Goal: Information Seeking & Learning: Find specific fact

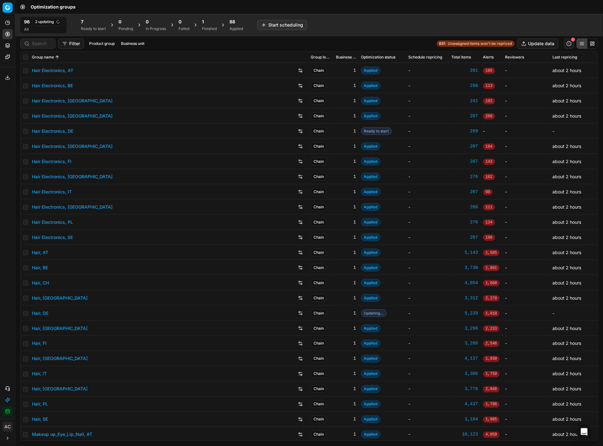
click at [3, 171] on div "Analytics Pricing Product portfolio Templates Export service 19 Contact support…" at bounding box center [7, 217] width 15 height 404
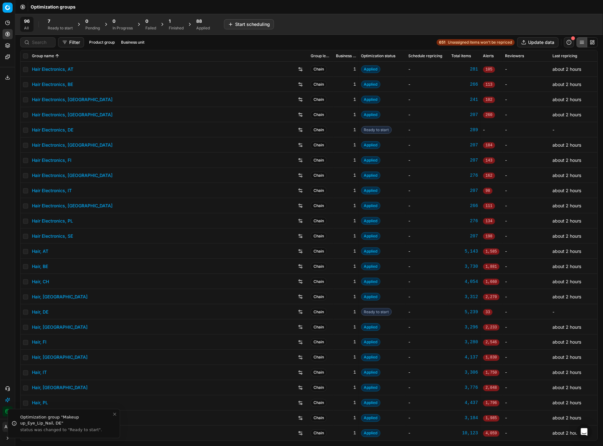
click at [62, 28] on div "Ready to start" at bounding box center [60, 28] width 25 height 5
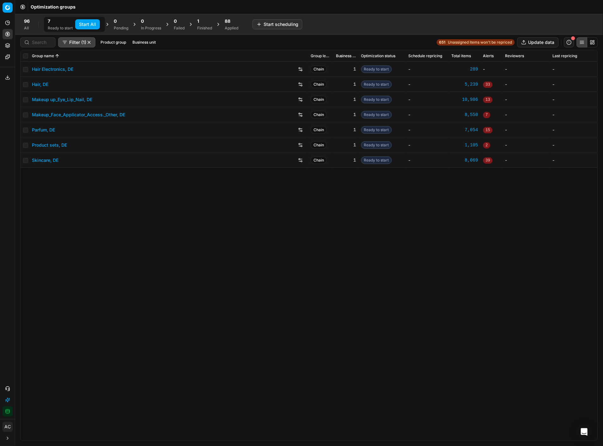
click at [87, 25] on button "Start All" at bounding box center [87, 24] width 25 height 10
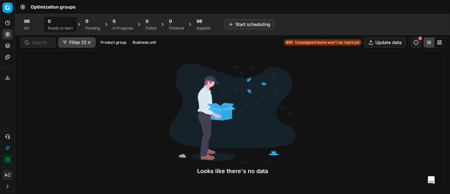
click at [203, 23] on div "96" at bounding box center [203, 21] width 14 height 6
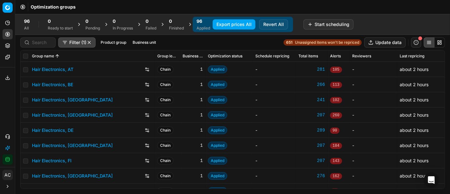
click at [143, 40] on button "Business unit" at bounding box center [144, 43] width 28 height 8
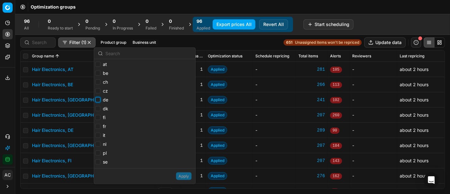
click at [98, 99] on input "de" at bounding box center [97, 99] width 5 height 5
checkbox input "true"
click at [189, 180] on button "Apply" at bounding box center [183, 176] width 15 height 8
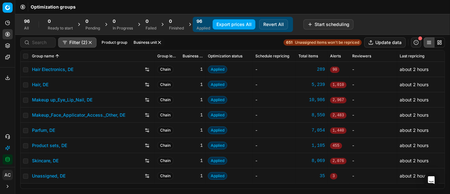
click at [138, 41] on button "Business unit" at bounding box center [148, 43] width 34 height 8
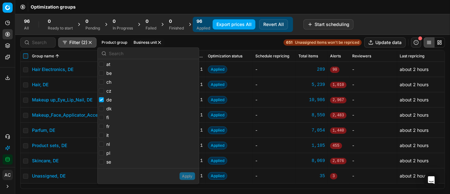
click at [23, 56] on input "checkbox" at bounding box center [25, 55] width 5 height 5
checkbox input "true"
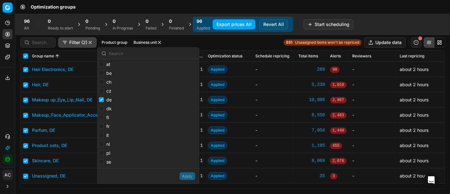
checkbox input "true"
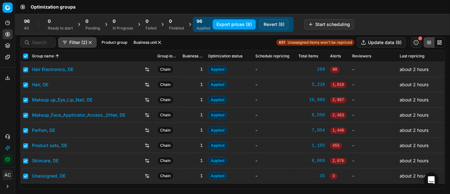
click at [271, 26] on button "Revert (8)" at bounding box center [273, 24] width 29 height 10
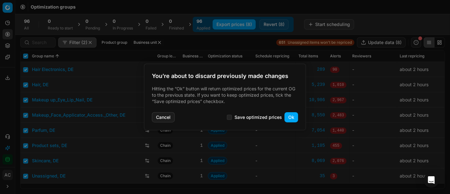
click at [289, 119] on button "Ok" at bounding box center [291, 117] width 14 height 10
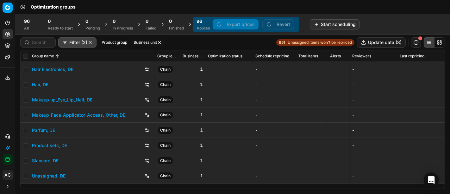
checkbox input "false"
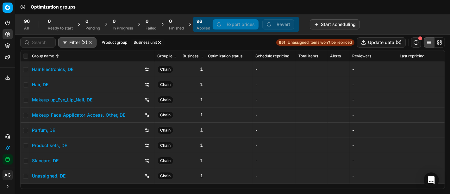
checkbox input "false"
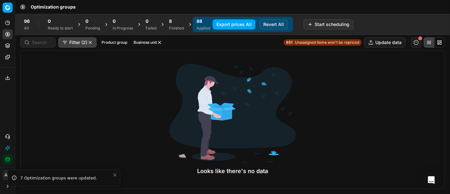
click at [176, 22] on div "8" at bounding box center [176, 21] width 15 height 6
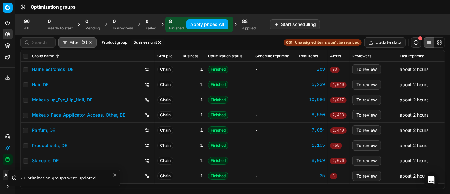
click at [61, 70] on link "Hair Electronics, DE" at bounding box center [52, 69] width 41 height 6
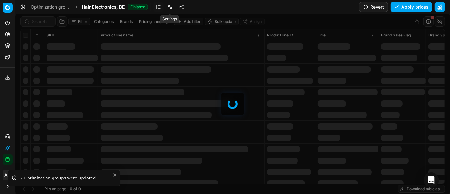
click at [166, 4] on link at bounding box center [170, 7] width 10 height 10
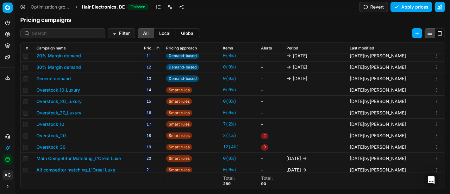
scroll to position [308, 0]
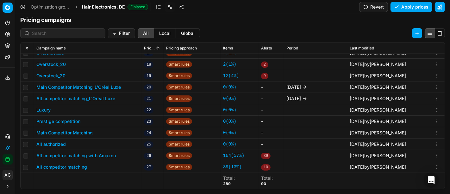
click at [89, 88] on button "Main Competitor Matching_L'Oréal Luxe" at bounding box center [78, 87] width 84 height 6
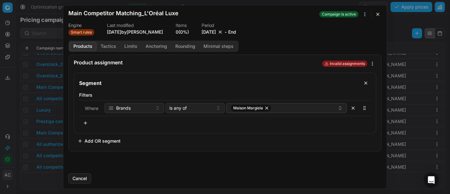
click at [206, 30] on button "9/30/2025" at bounding box center [208, 32] width 14 height 6
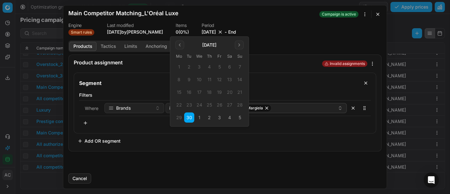
click at [239, 46] on button "Go to the Next Month" at bounding box center [239, 44] width 9 height 9
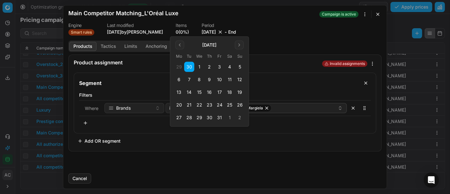
click at [220, 119] on button "31" at bounding box center [219, 117] width 10 height 10
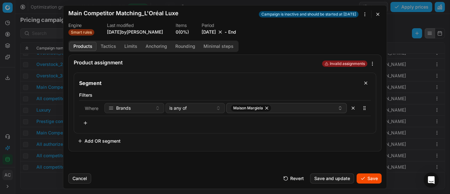
click at [372, 175] on button "Save" at bounding box center [368, 178] width 25 height 10
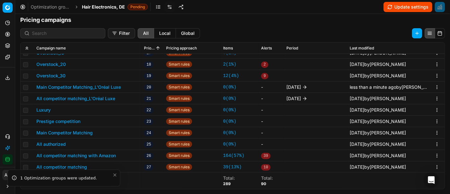
click at [105, 98] on button "All competitor matching_L'Oréal Luxe" at bounding box center [75, 98] width 79 height 6
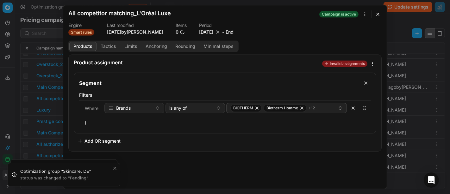
click at [207, 33] on button "9/30/2025" at bounding box center [206, 32] width 14 height 6
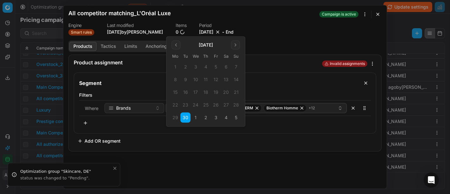
click at [235, 44] on button "Go to the Next Month" at bounding box center [235, 44] width 9 height 9
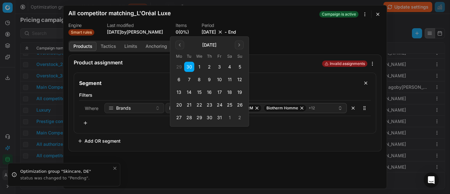
click at [218, 116] on button "31" at bounding box center [219, 117] width 10 height 10
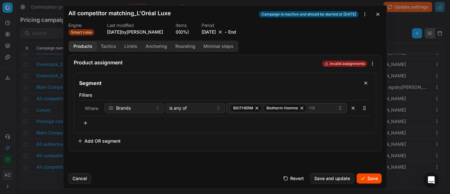
click at [366, 176] on button "Save" at bounding box center [368, 178] width 25 height 10
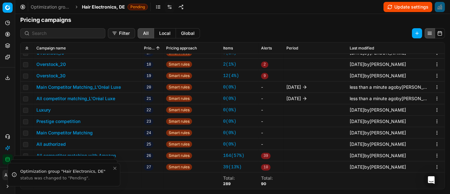
click at [94, 6] on span "Hair Electronics, DE" at bounding box center [103, 7] width 43 height 6
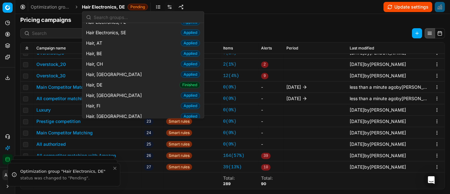
scroll to position [112, 0]
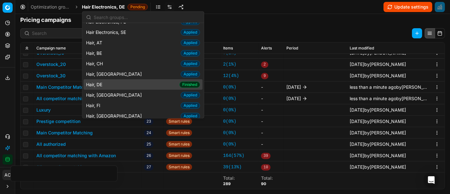
click at [113, 82] on div "Hair, DE Finished" at bounding box center [142, 84] width 119 height 10
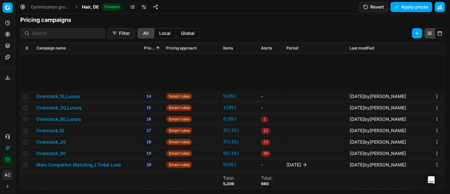
scroll to position [387, 0]
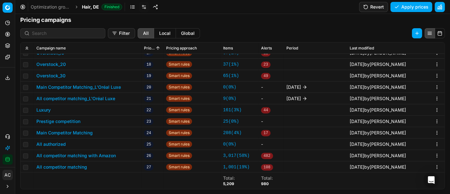
click at [106, 87] on button "Main Competitor Matching_L'Oréal Luxe" at bounding box center [78, 87] width 84 height 6
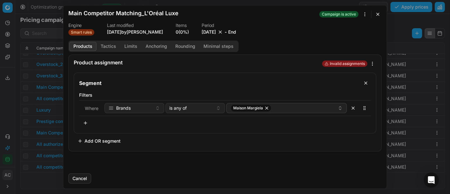
click at [209, 31] on button "9/30/2025" at bounding box center [208, 32] width 14 height 6
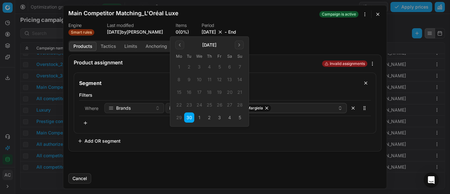
click at [241, 43] on button "Go to the Next Month" at bounding box center [239, 44] width 9 height 9
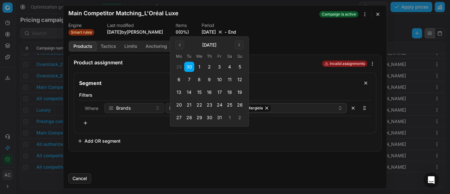
click at [218, 117] on button "31" at bounding box center [219, 117] width 10 height 10
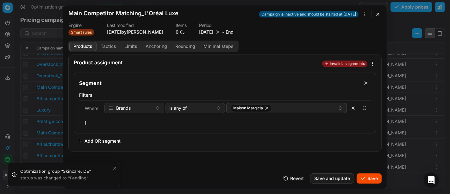
click at [370, 178] on button "Save" at bounding box center [368, 178] width 25 height 10
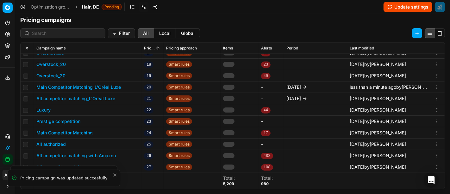
click at [61, 96] on button "All competitor matching_L'Oréal Luxe" at bounding box center [75, 98] width 79 height 6
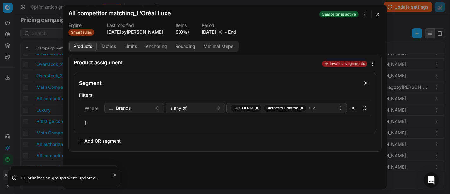
click at [205, 31] on button "9/30/2025" at bounding box center [208, 32] width 14 height 6
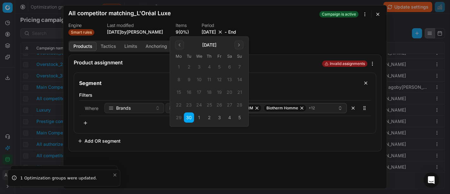
click at [237, 48] on button "Go to the Next Month" at bounding box center [238, 44] width 9 height 9
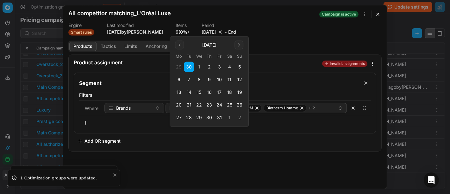
click at [221, 116] on button "31" at bounding box center [219, 117] width 10 height 10
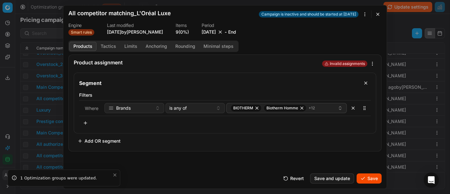
click at [375, 181] on button "Save" at bounding box center [368, 178] width 25 height 10
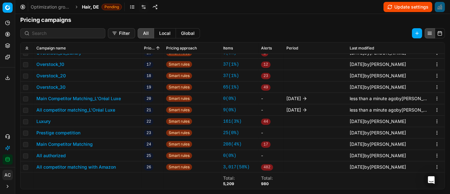
scroll to position [376, 0]
click at [88, 6] on span "Hair, DE" at bounding box center [90, 7] width 17 height 6
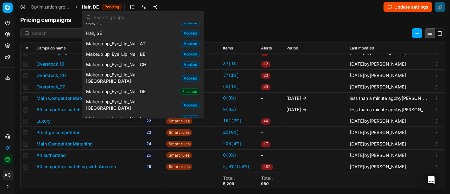
scroll to position [242, 0]
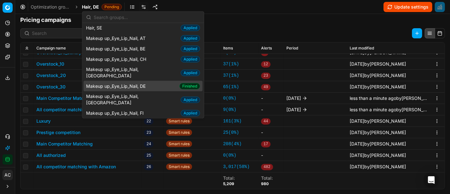
click at [146, 83] on span "Makeup up_Eye_Lip_Nail, DE" at bounding box center [117, 86] width 62 height 6
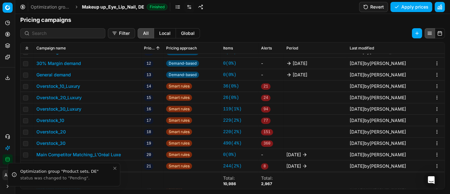
scroll to position [298, 0]
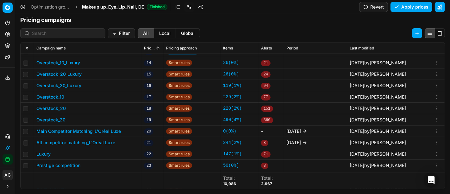
click at [114, 129] on button "Main Competitor Matching_L'Oréal Luxe" at bounding box center [78, 131] width 84 height 6
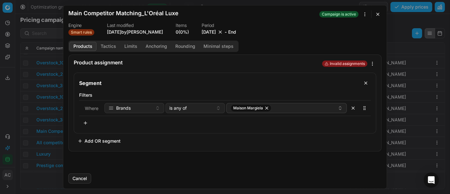
click at [212, 32] on button "9/30/2025" at bounding box center [208, 32] width 14 height 6
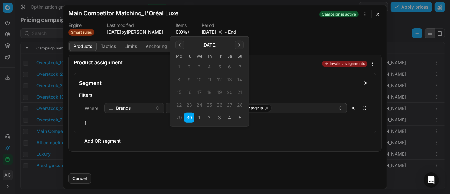
click at [240, 47] on button "Go to the Next Month" at bounding box center [239, 44] width 9 height 9
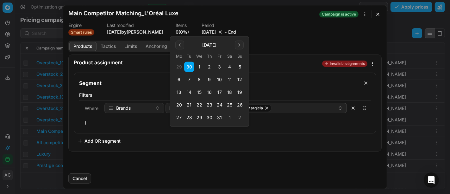
click at [219, 118] on button "31" at bounding box center [219, 117] width 10 height 10
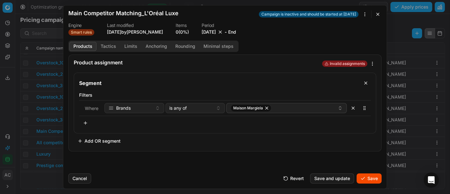
click at [371, 173] on div "Cancel Revert Save and update Save" at bounding box center [224, 175] width 313 height 15
click at [370, 180] on button "Save" at bounding box center [368, 178] width 25 height 10
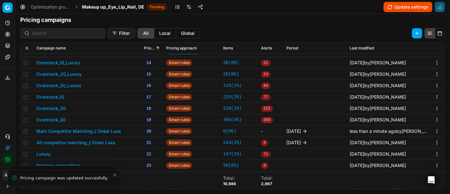
click at [69, 137] on td "All competitor matching_L'Oréal Luxe" at bounding box center [88, 142] width 108 height 11
click at [72, 141] on button "All competitor matching_L'Oréal Luxe" at bounding box center [75, 142] width 79 height 6
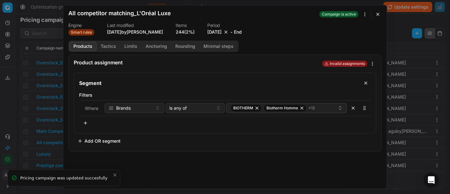
click at [218, 34] on button "9/30/2025" at bounding box center [214, 32] width 14 height 6
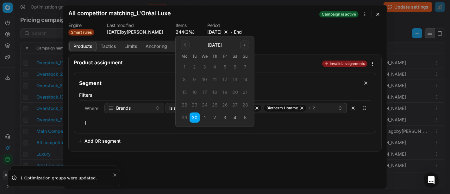
click at [244, 43] on button "Go to the Next Month" at bounding box center [244, 44] width 9 height 9
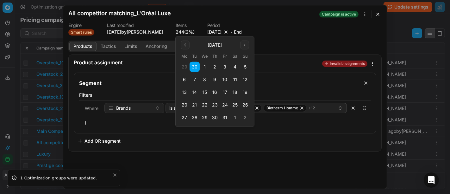
click at [228, 116] on button "31" at bounding box center [225, 117] width 10 height 10
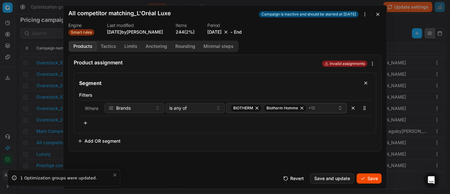
click at [367, 179] on button "Save" at bounding box center [368, 178] width 25 height 10
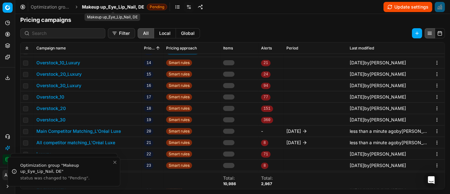
click at [91, 4] on span "Makeup up_Eye_Lip_Nail, DE" at bounding box center [113, 7] width 62 height 6
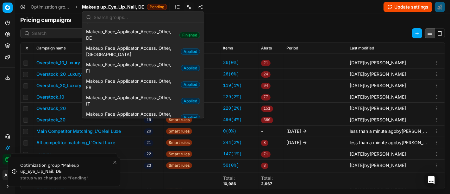
scroll to position [397, 0]
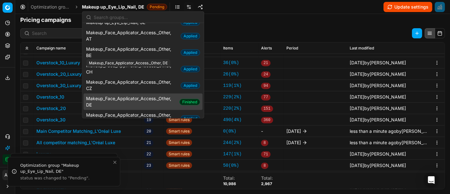
click at [118, 95] on span "Makeup_Face_Applicator_Access._Other, DE" at bounding box center [131, 101] width 91 height 13
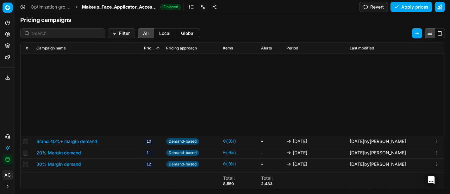
scroll to position [293, 0]
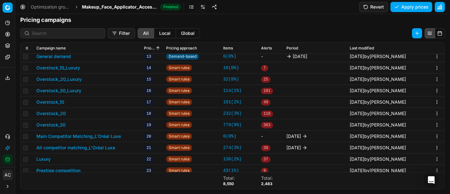
click at [92, 136] on button "Main Competitor Matching_L'Oréal Luxe" at bounding box center [78, 136] width 84 height 6
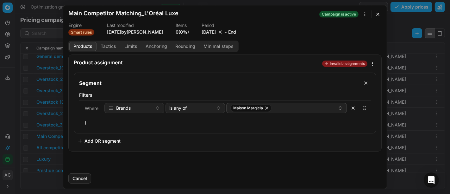
click at [210, 31] on button "9/30/2025" at bounding box center [208, 32] width 14 height 6
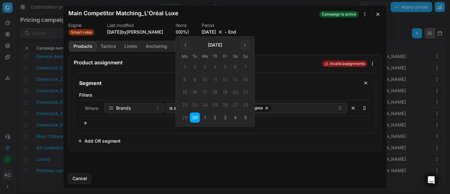
click at [242, 43] on button "Go to the Next Month" at bounding box center [244, 44] width 9 height 9
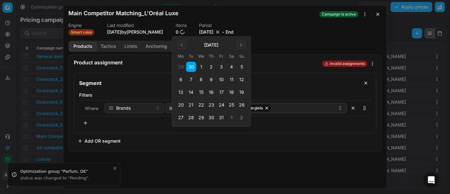
click at [223, 117] on button "31" at bounding box center [221, 117] width 10 height 10
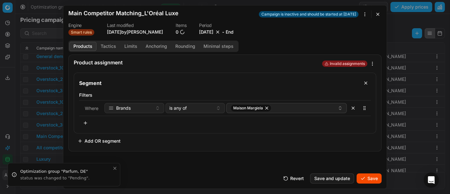
click at [366, 179] on button "Save" at bounding box center [368, 178] width 25 height 10
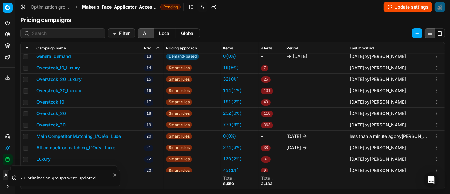
click at [68, 146] on button "All competitor matching_L'Oréal Luxe" at bounding box center [75, 147] width 79 height 6
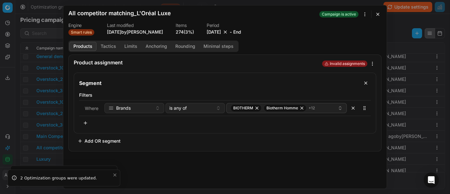
click at [218, 31] on button "9/30/2025" at bounding box center [214, 32] width 14 height 6
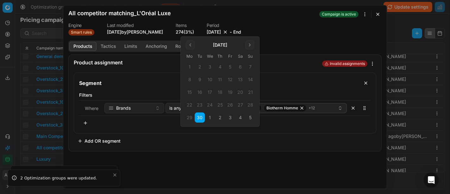
click at [250, 47] on button "Go to the Next Month" at bounding box center [249, 44] width 9 height 9
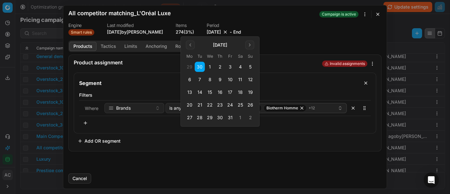
click at [229, 118] on button "31" at bounding box center [230, 117] width 10 height 10
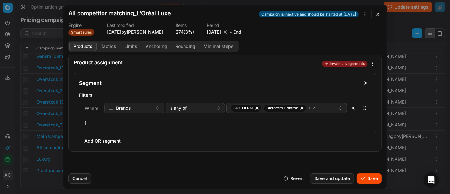
click at [367, 176] on button "Save" at bounding box center [368, 178] width 25 height 10
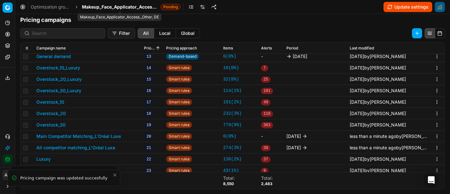
click at [105, 8] on span "Makeup_Face_Applicator_Access._Other, DE" at bounding box center [120, 7] width 76 height 6
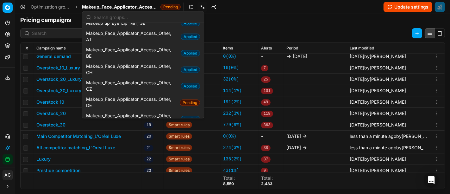
scroll to position [395, 0]
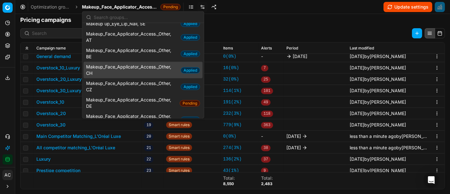
click at [252, 32] on div "Filter All Local Global" at bounding box center [232, 33] width 435 height 10
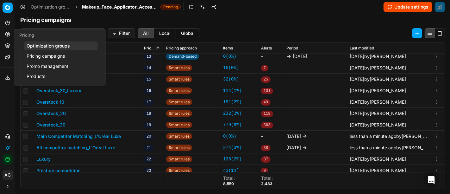
click at [6, 37] on button "Pricing" at bounding box center [8, 34] width 10 height 10
click at [36, 45] on link "Optimization groups" at bounding box center [61, 45] width 74 height 9
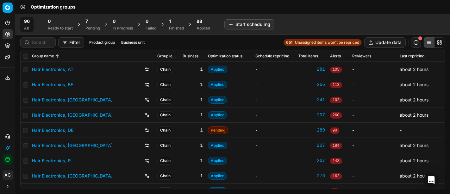
click at [88, 24] on div "7 Pending" at bounding box center [92, 24] width 15 height 13
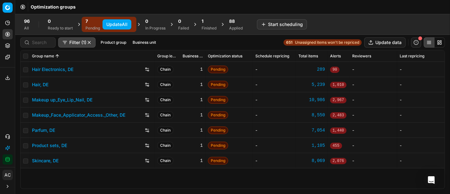
click at [112, 23] on button "Update All" at bounding box center [116, 24] width 29 height 10
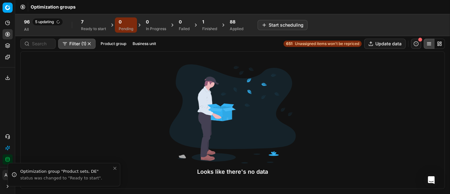
click at [383, 88] on div "Looks like there's no data" at bounding box center [232, 119] width 424 height 137
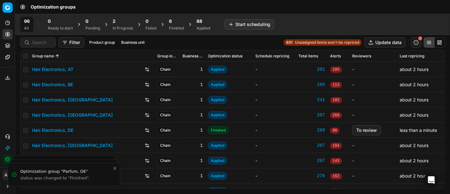
click at [325, 24] on div "96 All 0 Ready to start 0 Pending 2 In Progress 0 Failed 6 Finished 88 Applied …" at bounding box center [232, 24] width 424 height 15
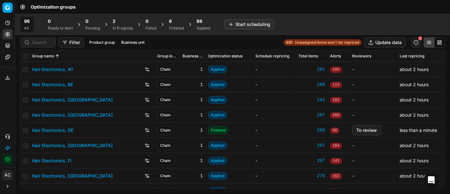
click at [176, 24] on div "6" at bounding box center [176, 21] width 15 height 6
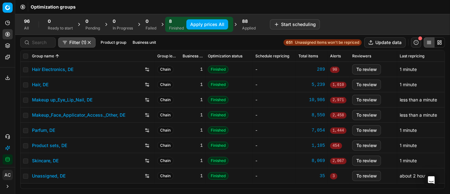
click at [198, 23] on button "Apply prices All" at bounding box center [207, 24] width 42 height 10
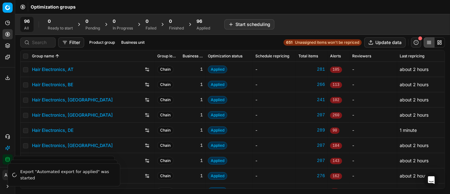
click at [202, 25] on div "96 Applied" at bounding box center [203, 24] width 14 height 13
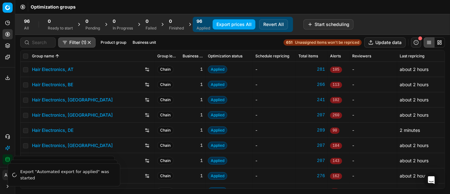
click at [144, 42] on button "Business unit" at bounding box center [144, 43] width 28 height 8
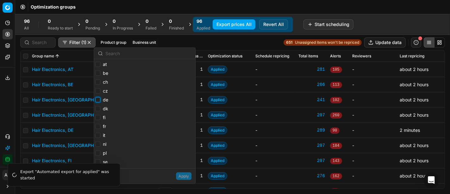
click at [99, 101] on input "de" at bounding box center [97, 99] width 5 height 5
checkbox input "true"
click at [187, 177] on button "Apply" at bounding box center [183, 176] width 15 height 8
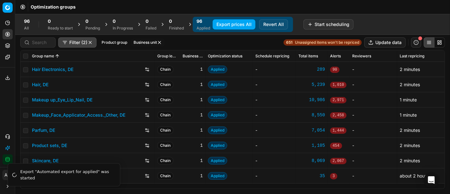
click at [120, 56] on div "Group name" at bounding box center [92, 56] width 120 height 6
click at [27, 54] on input "checkbox" at bounding box center [25, 55] width 5 height 5
checkbox input "true"
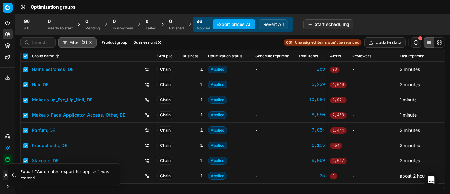
checkbox input "true"
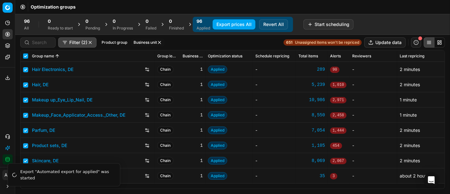
checkbox input "true"
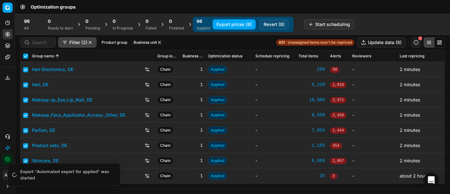
click at [243, 27] on button "Export prices (8)" at bounding box center [234, 24] width 43 height 10
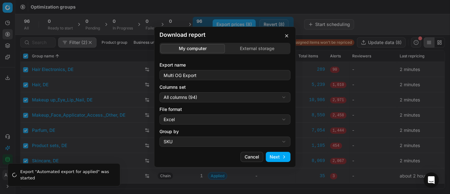
click at [218, 95] on div "Download report My computer External storage Export name Multi OG Export Column…" at bounding box center [225, 97] width 450 height 194
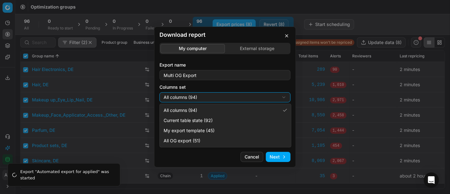
select select "custom"
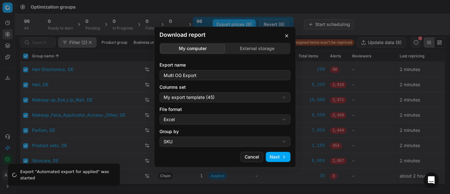
click at [209, 113] on div "File format Excel Excel CSV" at bounding box center [224, 115] width 131 height 18
click at [209, 120] on div "Download report My computer External storage Export name Multi OG Export Column…" at bounding box center [225, 97] width 450 height 194
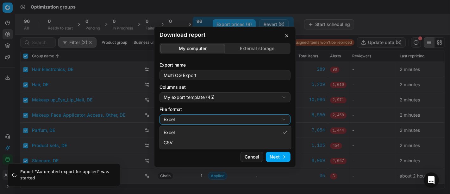
select select "csv"
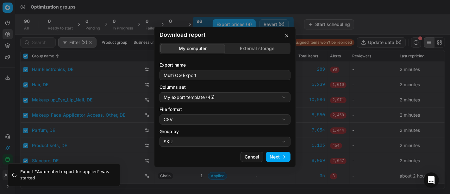
click at [275, 154] on button "Next" at bounding box center [278, 156] width 25 height 10
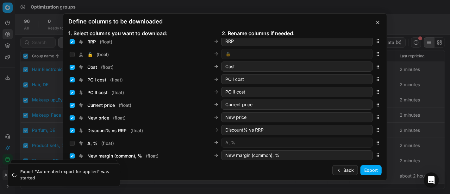
scroll to position [97, 0]
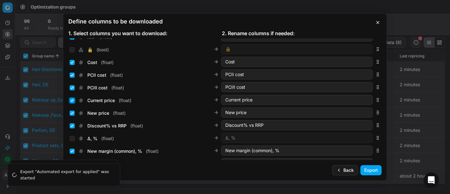
click at [73, 101] on input "Current price ( float )" at bounding box center [72, 100] width 5 height 5
checkbox input "false"
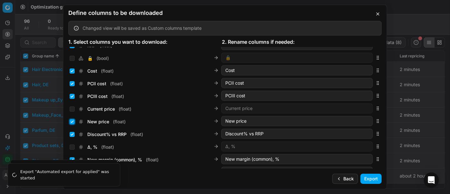
click at [71, 120] on input "New price ( float )" at bounding box center [72, 121] width 5 height 5
checkbox input "false"
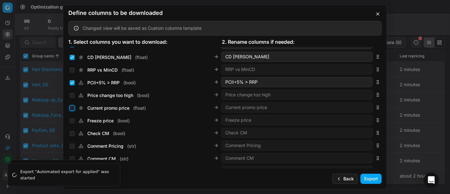
click at [71, 108] on input "Current promo price ( float )" at bounding box center [72, 107] width 5 height 5
checkbox input "true"
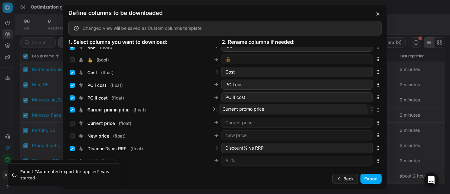
scroll to position [96, 0]
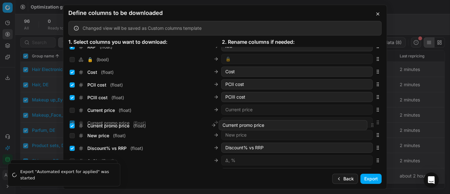
drag, startPoint x: 372, startPoint y: 108, endPoint x: 366, endPoint y: 127, distance: 19.0
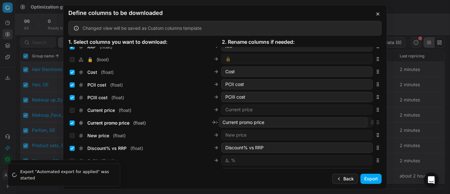
click at [366, 127] on div "Current promo price ( float ) Current promo price" at bounding box center [224, 122] width 313 height 13
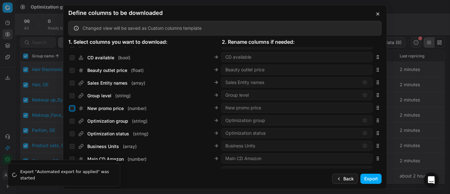
click at [72, 107] on input "New promo price ( number )" at bounding box center [72, 108] width 5 height 5
checkbox input "true"
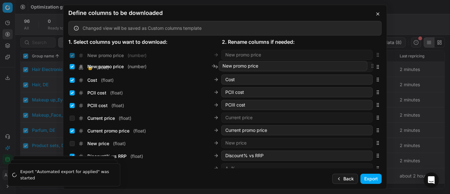
scroll to position [95, 0]
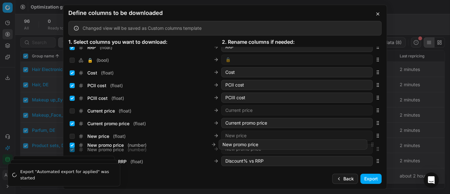
drag, startPoint x: 372, startPoint y: 106, endPoint x: 360, endPoint y: 143, distance: 38.6
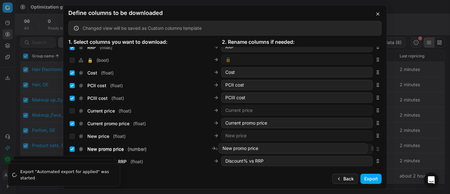
click at [360, 143] on div "New promo price ( number ) New promo price" at bounding box center [224, 148] width 313 height 13
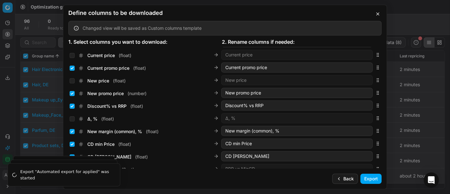
scroll to position [152, 0]
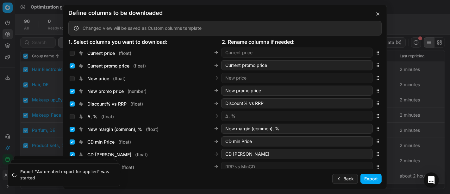
click at [368, 178] on button "Export" at bounding box center [370, 178] width 21 height 10
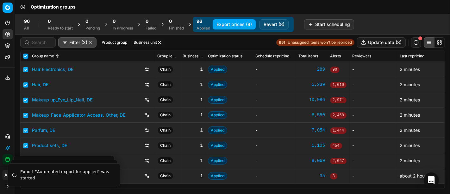
click at [5, 74] on button "Export service" at bounding box center [8, 77] width 10 height 10
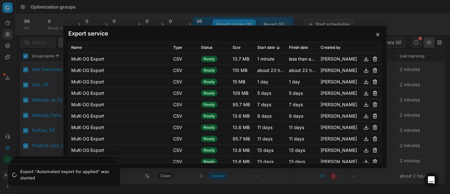
click at [343, 35] on h2 "Export service" at bounding box center [224, 34] width 313 height 6
click at [362, 59] on button "button" at bounding box center [366, 59] width 8 height 8
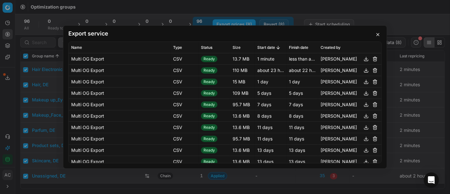
click at [374, 33] on button "button" at bounding box center [378, 35] width 8 height 8
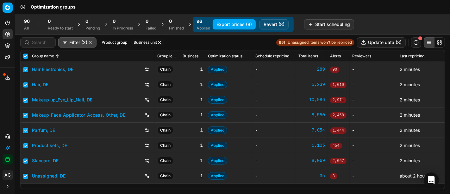
click at [221, 46] on div "Filter (2) Product group Business unit 651 Unassigned items won't be repriced U…" at bounding box center [232, 42] width 424 height 10
click at [190, 49] on div "Filter (2) Product group Business unit 651 Unassigned items won't be repriced U…" at bounding box center [232, 42] width 435 height 15
click at [337, 11] on div "Optimization groups" at bounding box center [232, 7] width 435 height 14
click at [25, 55] on input "checkbox" at bounding box center [25, 55] width 5 height 5
checkbox input "false"
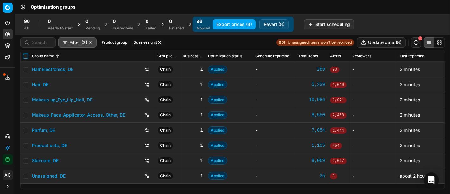
checkbox input "false"
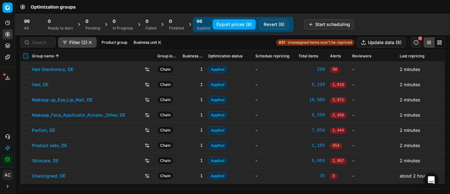
checkbox input "false"
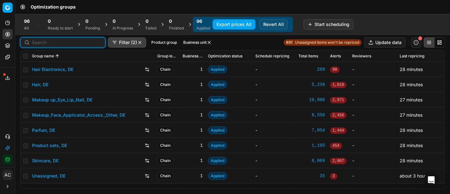
click at [44, 45] on input at bounding box center [66, 42] width 69 height 6
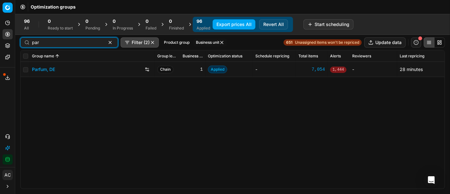
type input "par"
click at [51, 69] on link "Parfum, DE" at bounding box center [43, 69] width 23 height 6
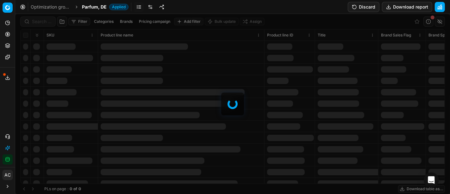
click at [43, 20] on div at bounding box center [232, 104] width 435 height 180
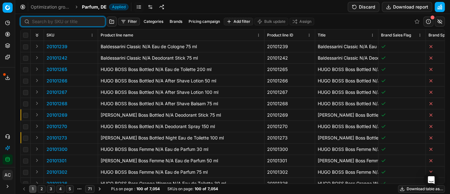
click at [43, 20] on input at bounding box center [66, 21] width 69 height 6
paste input "80054626-100"
click at [43, 20] on input at bounding box center [66, 21] width 69 height 6
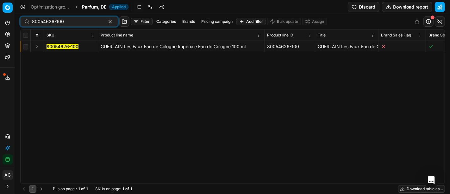
click at [39, 45] on button "Expand" at bounding box center [37, 46] width 8 height 8
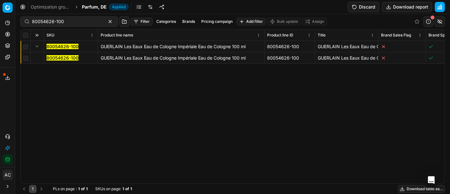
click at [52, 56] on mark "80054626-100" at bounding box center [62, 57] width 32 height 5
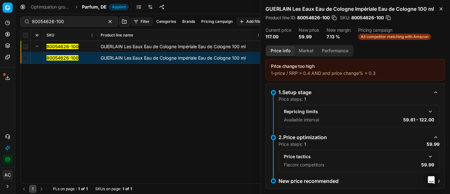
click at [301, 50] on button "Market" at bounding box center [305, 50] width 23 height 9
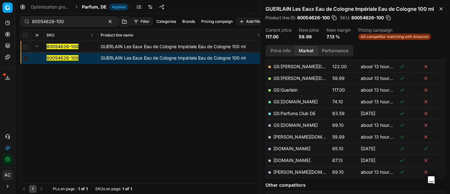
scroll to position [127, 0]
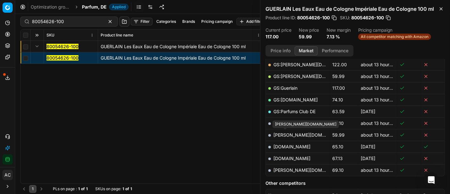
click at [289, 132] on link "[PERSON_NAME][DOMAIN_NAME]" at bounding box center [309, 134] width 73 height 5
click at [77, 25] on div "80054626-100" at bounding box center [69, 21] width 98 height 10
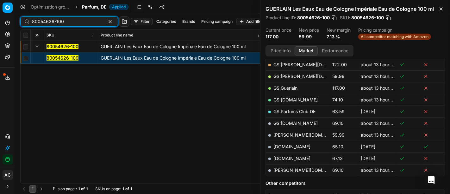
paste input "21279-2"
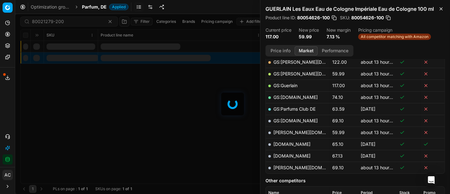
scroll to position [127, 0]
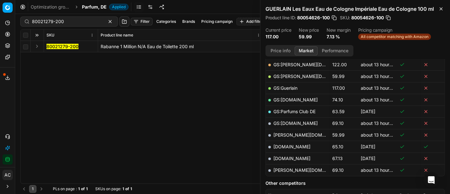
click at [170, 46] on div "Rabanne 1 Million N/A Eau de Toilette 200 ml" at bounding box center [181, 46] width 161 height 6
click at [39, 46] on button "Expand" at bounding box center [37, 46] width 8 height 8
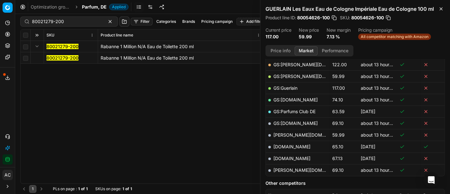
click at [74, 59] on mark "80021279-200" at bounding box center [62, 57] width 32 height 5
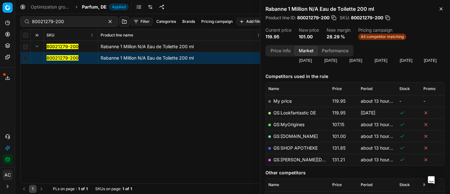
scroll to position [67, 0]
click at [294, 135] on link "GS:[DOMAIN_NAME]" at bounding box center [295, 135] width 44 height 5
click at [76, 27] on div "80021279-200 Filter Categories Brands Pricing campaign Add filter Bulk update A…" at bounding box center [232, 21] width 424 height 15
click at [74, 22] on input "80021279-200" at bounding box center [66, 21] width 69 height 6
paste input "20103736"
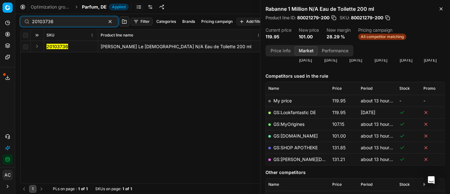
click at [36, 45] on button "Expand" at bounding box center [37, 46] width 8 height 8
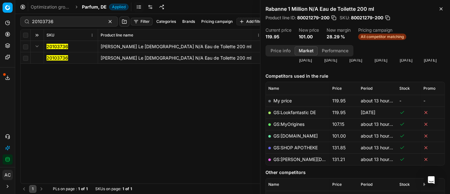
click at [58, 58] on mark "20103736" at bounding box center [57, 57] width 22 height 5
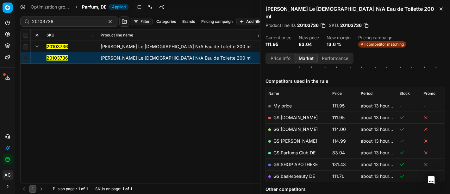
scroll to position [70, 0]
click at [303, 149] on link "GS:Parfums Club DE" at bounding box center [294, 151] width 42 height 5
click at [85, 22] on input "20103736" at bounding box center [66, 21] width 69 height 6
paste input "90015600-0024375"
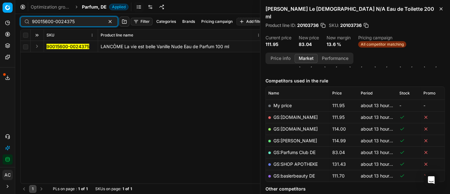
type input "90015600-0024375"
click at [41, 46] on td at bounding box center [37, 46] width 13 height 11
click at [39, 46] on button "Expand" at bounding box center [37, 46] width 8 height 8
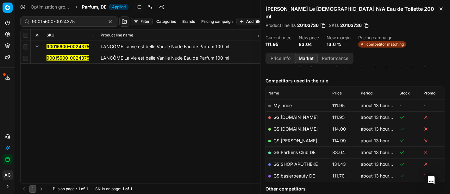
click at [57, 58] on mark "90015600-0024375" at bounding box center [67, 57] width 43 height 5
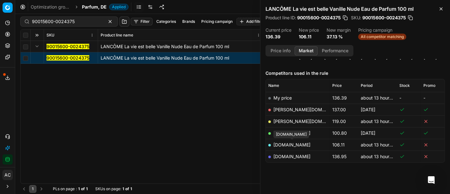
click at [297, 145] on link "[DOMAIN_NAME]" at bounding box center [291, 144] width 37 height 5
click at [93, 8] on span "Parfum, DE" at bounding box center [94, 7] width 25 height 6
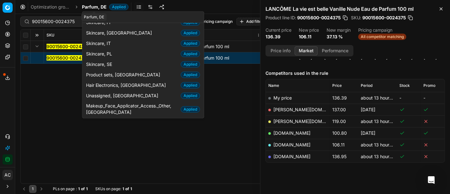
scroll to position [32, 0]
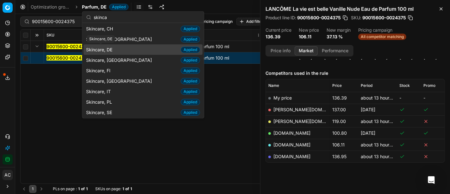
type input "skinca"
click at [107, 48] on span "Skincare, DE" at bounding box center [100, 49] width 29 height 6
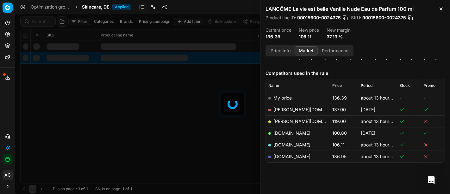
click at [38, 20] on div at bounding box center [232, 104] width 435 height 180
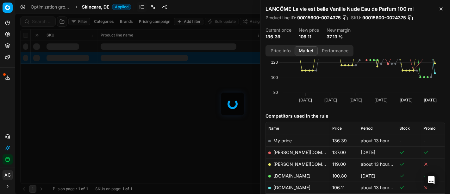
scroll to position [70, 0]
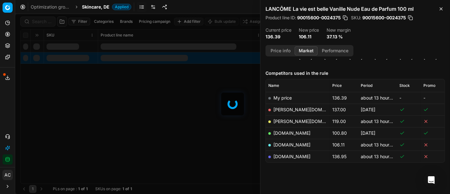
click at [38, 20] on div at bounding box center [232, 104] width 435 height 180
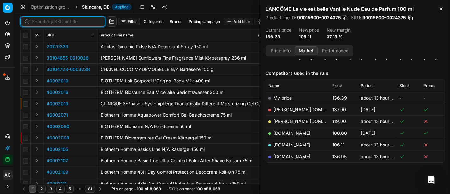
click at [38, 20] on input at bounding box center [66, 21] width 69 height 6
paste input "80041617-100"
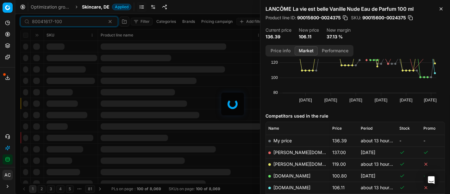
scroll to position [70, 0]
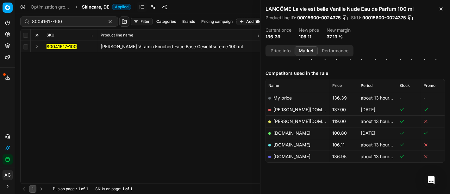
click at [38, 46] on button "Expand" at bounding box center [37, 46] width 8 height 8
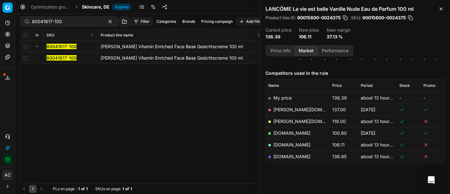
click at [56, 58] on mark "80041617-100" at bounding box center [61, 57] width 30 height 5
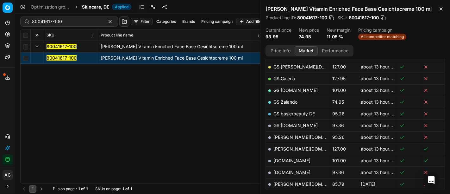
scroll to position [125, 0]
click at [295, 100] on link "GS:Zalando" at bounding box center [285, 101] width 24 height 5
click at [84, 19] on input "80041617-100" at bounding box center [66, 21] width 69 height 6
paste input "75921-5"
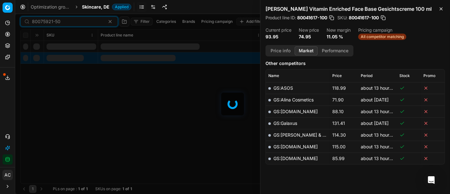
scroll to position [125, 0]
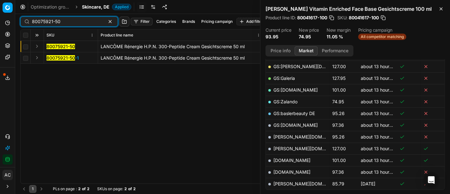
type input "80075921-50"
click at [37, 44] on button "Expand" at bounding box center [37, 46] width 8 height 8
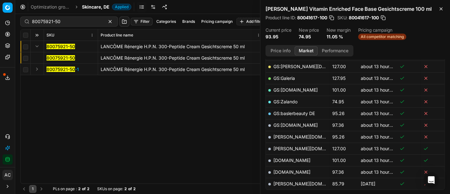
click at [55, 57] on mark "80075921-50" at bounding box center [60, 57] width 28 height 5
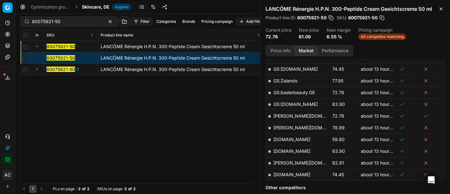
scroll to position [192, 0]
click at [287, 137] on link "[DOMAIN_NAME]" at bounding box center [291, 138] width 37 height 5
click at [306, 148] on link "[DOMAIN_NAME]" at bounding box center [291, 150] width 37 height 5
click at [95, 10] on span "Skincare, DE" at bounding box center [96, 7] width 28 height 6
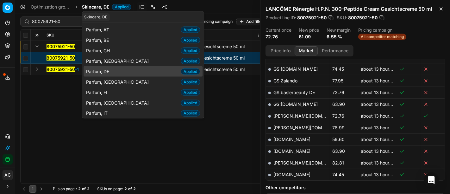
type input "parfu"
click at [107, 71] on span "Parfum, DE" at bounding box center [99, 71] width 26 height 6
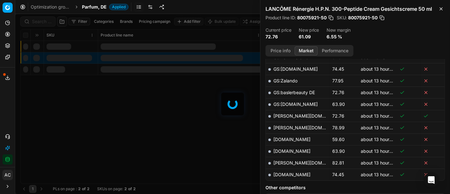
click at [45, 22] on div at bounding box center [232, 104] width 435 height 180
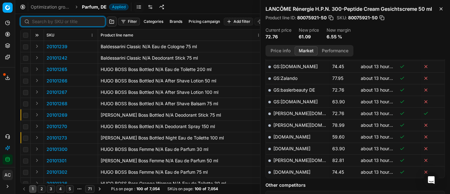
scroll to position [192, 0]
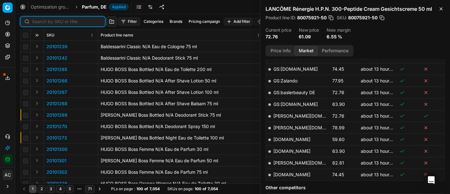
click at [45, 22] on input at bounding box center [66, 21] width 69 height 6
paste input "80042440-180"
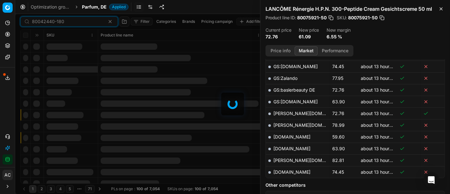
scroll to position [192, 0]
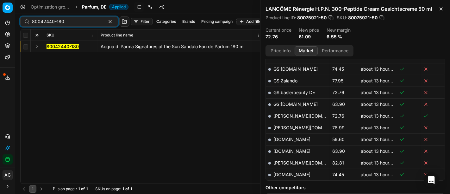
click at [35, 44] on button "Expand" at bounding box center [37, 46] width 8 height 8
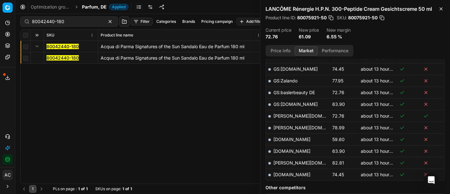
click at [55, 56] on mark "80042440-180" at bounding box center [62, 57] width 32 height 5
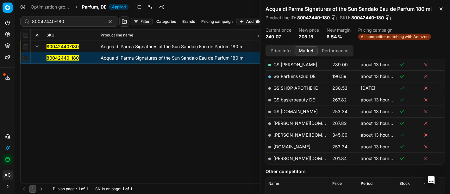
scroll to position [158, 0]
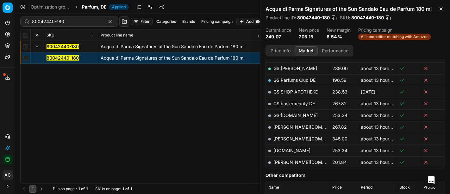
click at [278, 50] on button "Price info" at bounding box center [280, 50] width 28 height 9
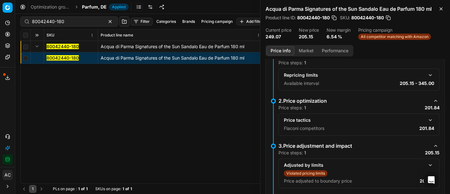
scroll to position [73, 0]
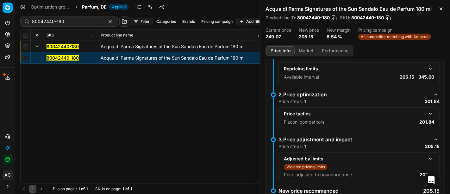
click at [426, 112] on button "button" at bounding box center [430, 114] width 8 height 8
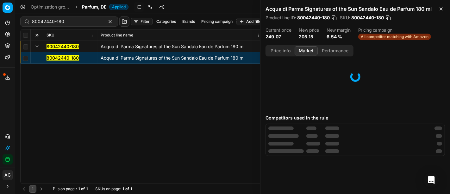
scroll to position [0, 0]
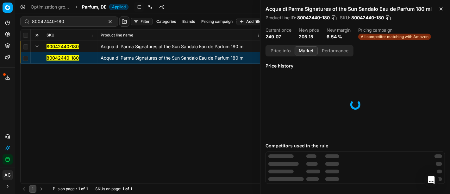
click at [310, 49] on button "Market" at bounding box center [305, 50] width 23 height 9
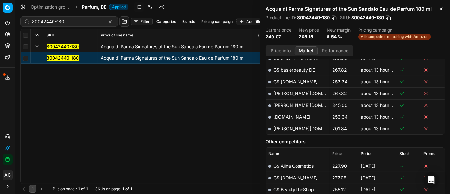
scroll to position [191, 0]
click at [286, 127] on link "[PERSON_NAME][DOMAIN_NAME]" at bounding box center [309, 128] width 73 height 5
click at [66, 22] on input "80042440-180" at bounding box center [66, 21] width 69 height 6
paste input "90015404-0023996"
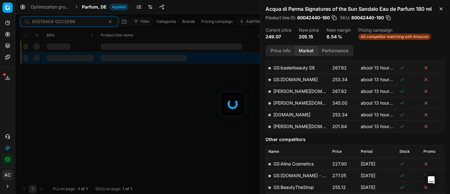
scroll to position [191, 0]
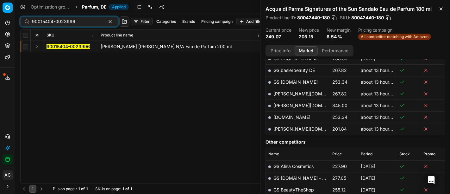
click at [34, 46] on button "Expand" at bounding box center [37, 46] width 8 height 8
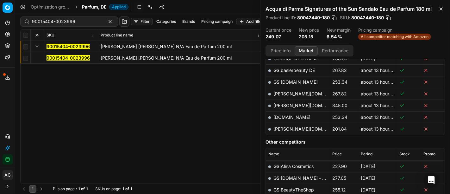
click at [51, 57] on mark "90015404-0023996" at bounding box center [67, 57] width 43 height 5
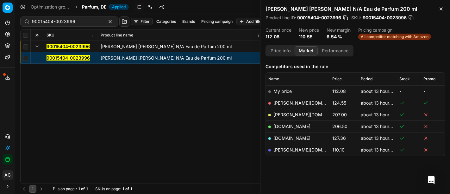
scroll to position [75, 0]
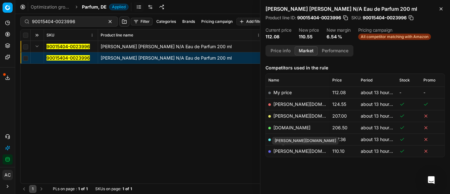
click at [287, 151] on link "[PERSON_NAME][DOMAIN_NAME]" at bounding box center [309, 150] width 73 height 5
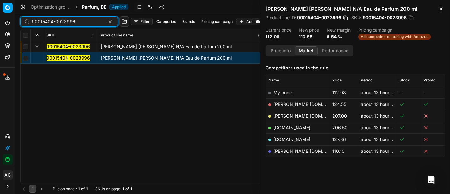
click at [49, 20] on input "90015404-0023996" at bounding box center [66, 21] width 69 height 6
paste input "01118-0001451"
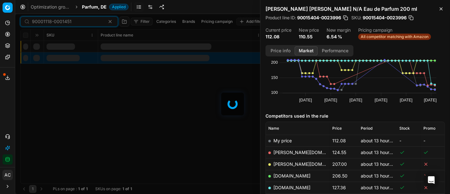
scroll to position [75, 0]
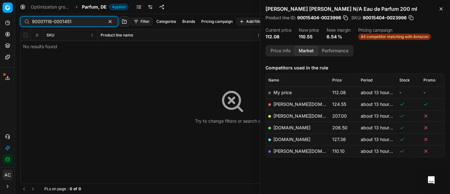
click at [80, 21] on input "90001118-0001451" at bounding box center [66, 21] width 69 height 6
paste input "80070468-100"
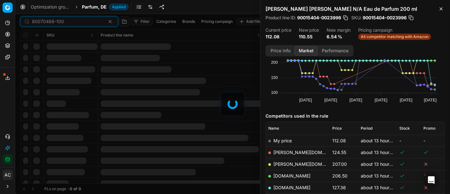
scroll to position [75, 0]
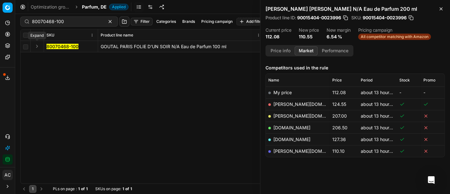
click at [38, 44] on button "Expand" at bounding box center [37, 46] width 8 height 8
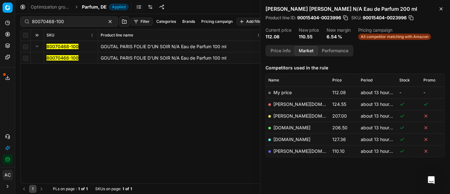
click at [66, 58] on mark "80070468-100" at bounding box center [62, 57] width 32 height 5
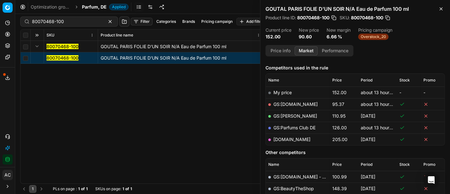
click at [277, 49] on button "Price info" at bounding box center [280, 50] width 28 height 9
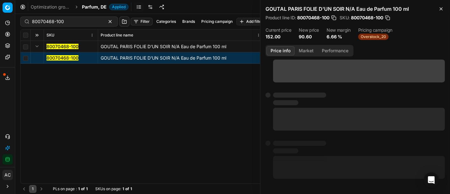
scroll to position [0, 0]
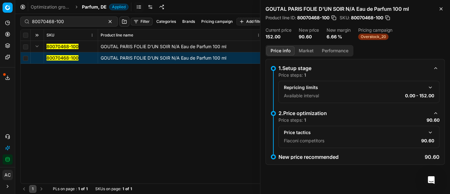
click at [429, 129] on button "button" at bounding box center [430, 132] width 8 height 8
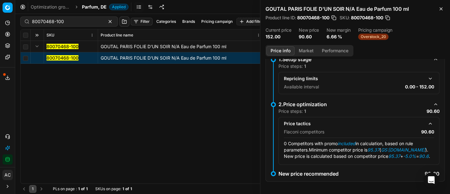
scroll to position [9, 0]
click at [308, 50] on button "Market" at bounding box center [305, 50] width 23 height 9
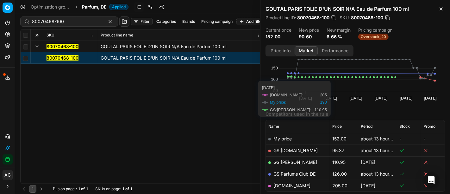
scroll to position [29, 0]
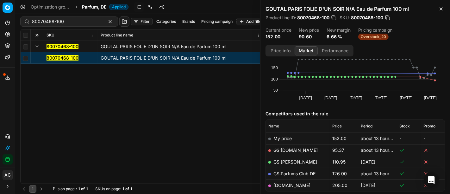
click at [298, 149] on link "GS:Amazon.de" at bounding box center [295, 149] width 44 height 5
click at [63, 24] on input "80070468-100" at bounding box center [66, 21] width 69 height 6
paste input "90015693-0024483"
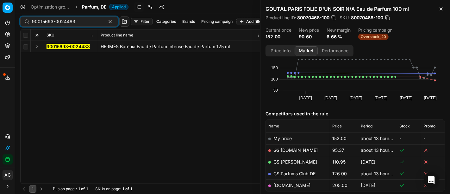
click at [38, 46] on button "Expand" at bounding box center [37, 46] width 8 height 8
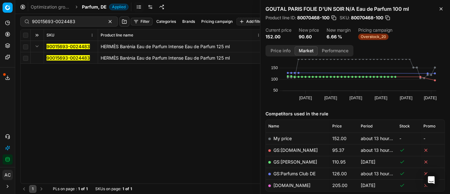
click at [60, 56] on mark "90015693-0024483" at bounding box center [67, 57] width 43 height 5
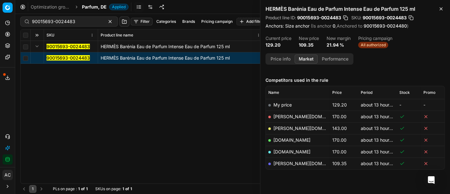
scroll to position [76, 0]
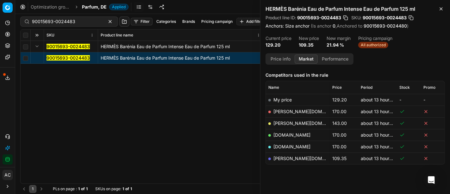
click at [284, 159] on link "[PERSON_NAME][DOMAIN_NAME]" at bounding box center [309, 157] width 73 height 5
click at [51, 28] on div "90015693-0024483 Filter Categories Brands Pricing campaign Add filter Bulk upda…" at bounding box center [232, 21] width 424 height 15
click at [58, 26] on div "90015693-0024483" at bounding box center [69, 21] width 98 height 10
paste input "30150229-000560"
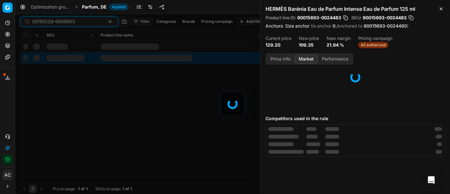
scroll to position [76, 0]
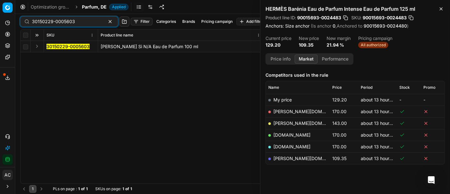
click at [36, 45] on button "Expand" at bounding box center [37, 46] width 8 height 8
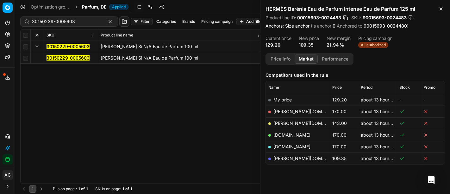
click at [55, 61] on span "30150229-0005603" at bounding box center [67, 58] width 43 height 6
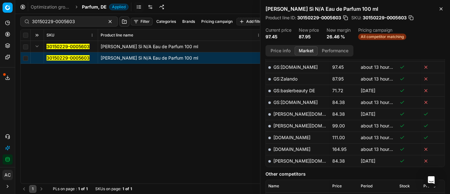
scroll to position [188, 0]
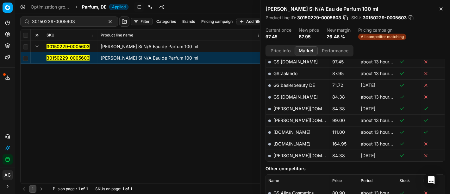
click at [282, 46] on button "Price info" at bounding box center [280, 50] width 28 height 9
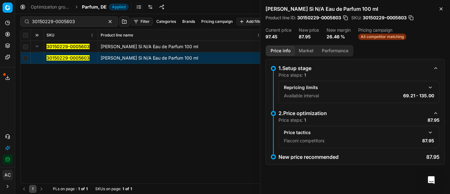
click at [429, 130] on button "button" at bounding box center [430, 132] width 8 height 8
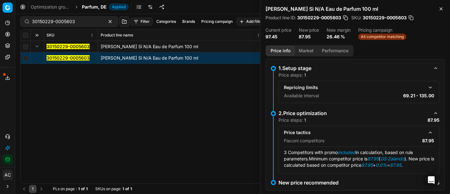
click at [304, 52] on button "Market" at bounding box center [305, 50] width 23 height 9
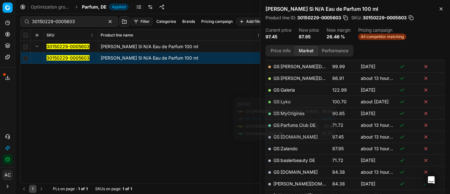
scroll to position [115, 0]
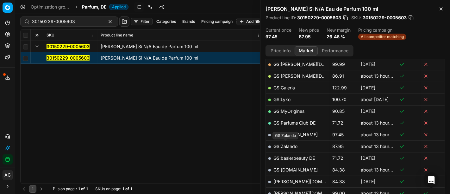
click at [290, 144] on link "GS:Zalando" at bounding box center [285, 145] width 24 height 5
click at [85, 20] on input "30150229-0005603" at bounding box center [66, 21] width 69 height 6
paste input "80055586-100"
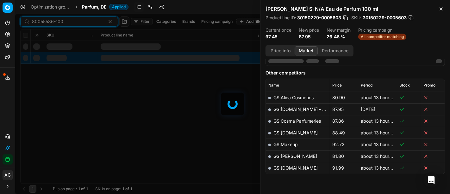
scroll to position [115, 0]
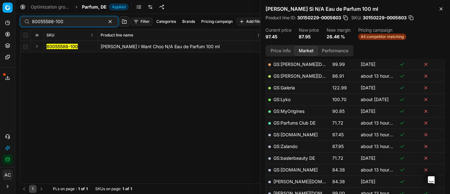
click at [34, 46] on button "Expand" at bounding box center [37, 46] width 8 height 8
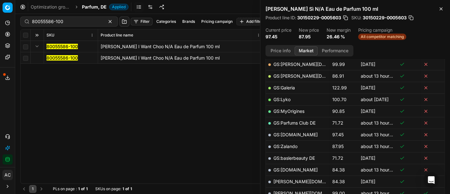
click at [61, 58] on mark "80055586-100" at bounding box center [61, 57] width 31 height 5
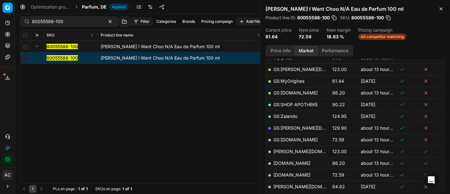
scroll to position [110, 0]
click at [293, 172] on link "[DOMAIN_NAME]" at bounding box center [291, 174] width 37 height 5
click at [80, 19] on input "80055586-100" at bounding box center [66, 21] width 69 height 6
paste input "66604"
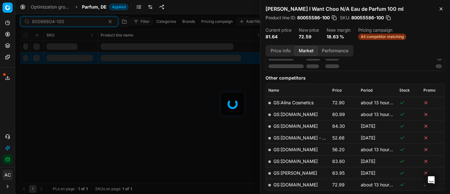
scroll to position [110, 0]
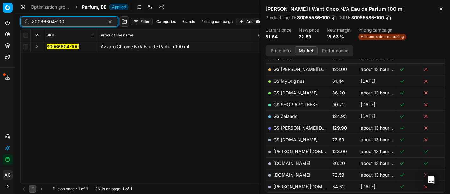
type input "80066604-100"
click at [37, 46] on button "Expand" at bounding box center [37, 46] width 8 height 8
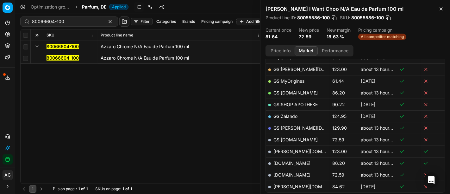
click at [55, 59] on mark "80066604-100" at bounding box center [62, 57] width 32 height 5
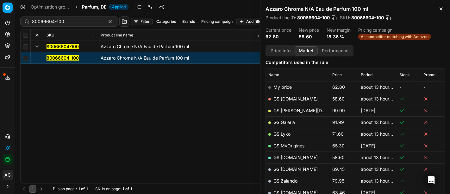
scroll to position [81, 0]
click at [278, 53] on button "Price info" at bounding box center [280, 50] width 28 height 9
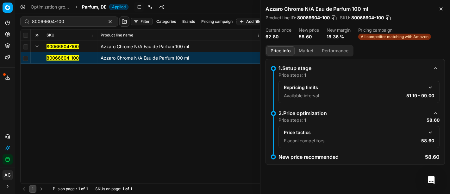
click at [432, 127] on div "Price tactics Flaconi competitors 58.60" at bounding box center [358, 137] width 161 height 22
click at [431, 130] on button "button" at bounding box center [430, 132] width 8 height 8
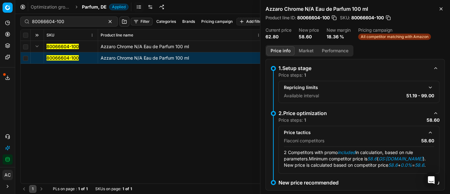
click at [305, 52] on button "Market" at bounding box center [305, 50] width 23 height 9
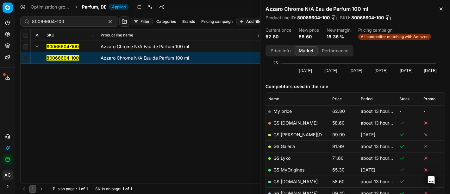
scroll to position [57, 0]
click at [298, 120] on link "GS:Amazon.de" at bounding box center [295, 122] width 44 height 5
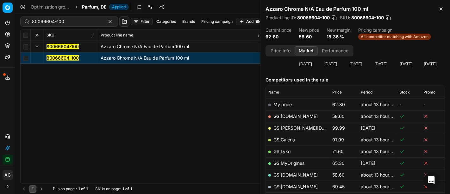
scroll to position [64, 0]
click at [169, 132] on div "80066604-100 Azzaro Chrome N/A Eau de Parfum 100 ml 80066604-100 Azzaro Chrome …" at bounding box center [233, 112] width 424 height 142
click at [93, 5] on span "Parfum, DE" at bounding box center [94, 7] width 25 height 6
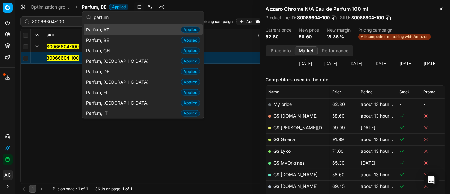
type input "parfum"
click at [110, 29] on span "Parfum, AT" at bounding box center [99, 29] width 26 height 6
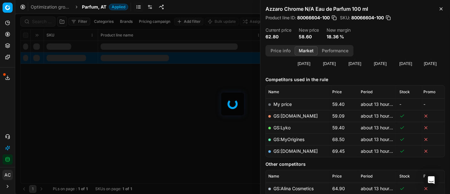
click at [40, 21] on div at bounding box center [232, 104] width 435 height 180
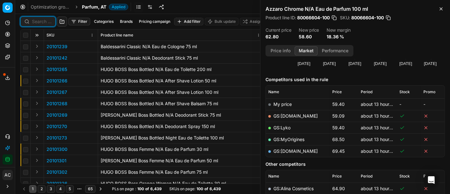
click at [40, 21] on input at bounding box center [42, 21] width 20 height 6
click at [40, 21] on input at bounding box center [66, 21] width 69 height 6
paste input "80077785-60"
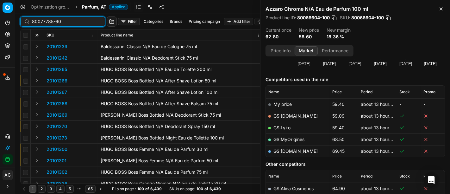
click at [40, 21] on input "80077785-60" at bounding box center [66, 21] width 69 height 6
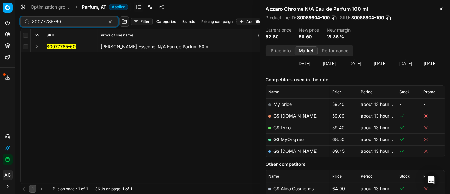
click at [36, 47] on button "Expand" at bounding box center [37, 46] width 8 height 8
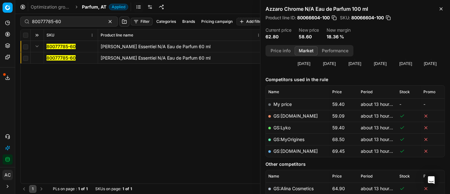
click at [51, 57] on mark "80077785-60" at bounding box center [60, 57] width 29 height 5
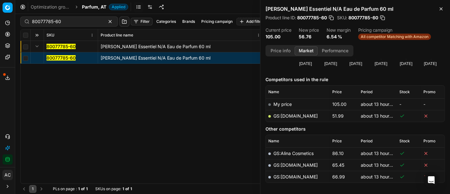
click at [289, 117] on link "GS:Deloox.at" at bounding box center [295, 115] width 44 height 5
click at [171, 111] on div "80077785-60 Brioni Essentiel N/A Eau de Parfum 60 ml 80077785-60 Brioni Essenti…" at bounding box center [233, 112] width 424 height 142
click at [66, 23] on input "80077785-60" at bounding box center [66, 21] width 69 height 6
paste input "90006386-0009721"
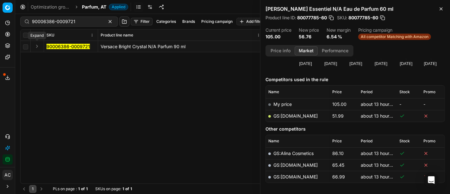
click at [38, 47] on button "Expand" at bounding box center [37, 46] width 8 height 8
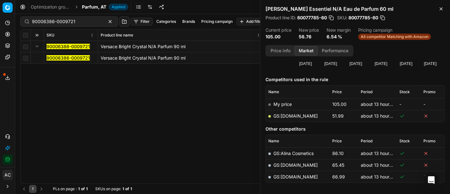
click at [65, 63] on td "90006386-0009721" at bounding box center [71, 57] width 54 height 11
click at [62, 58] on mark "90006386-0009721" at bounding box center [67, 57] width 43 height 5
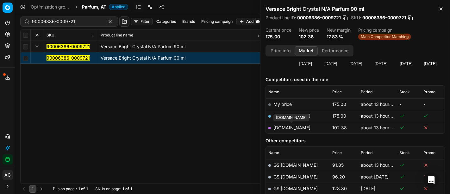
click at [293, 127] on link "parfumdreams.at" at bounding box center [291, 127] width 37 height 5
click at [83, 23] on input "90006386-0009721" at bounding box center [66, 21] width 69 height 6
paste input "80066035-50"
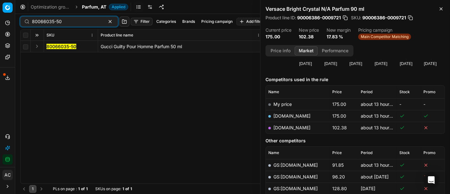
click at [35, 47] on button "Expand" at bounding box center [37, 46] width 8 height 8
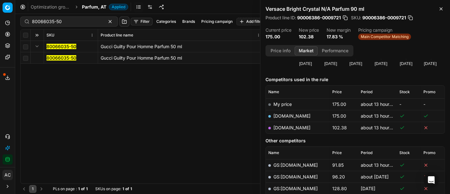
click at [51, 57] on mark "80066035-50" at bounding box center [61, 57] width 30 height 5
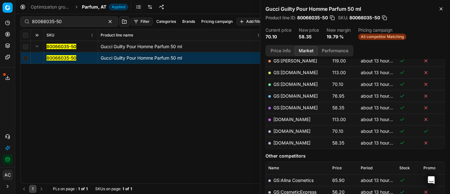
scroll to position [118, 0]
click at [290, 141] on link "parfumdreams.at" at bounding box center [291, 142] width 37 height 5
click at [77, 23] on input "80066035-50" at bounding box center [66, 21] width 69 height 6
paste input "90015434-0024032"
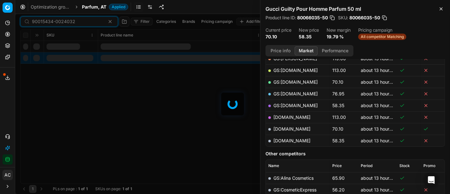
scroll to position [118, 0]
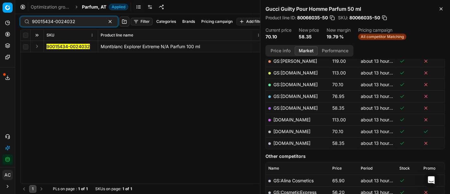
click at [37, 46] on button "Expand" at bounding box center [37, 46] width 8 height 8
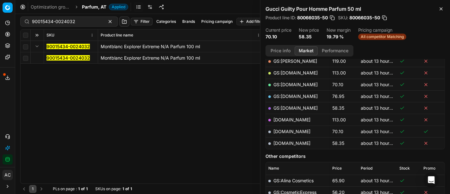
click at [64, 59] on mark "90015434-0024032" at bounding box center [67, 57] width 43 height 5
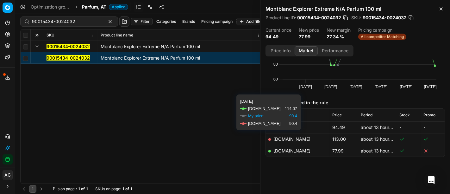
scroll to position [40, 0]
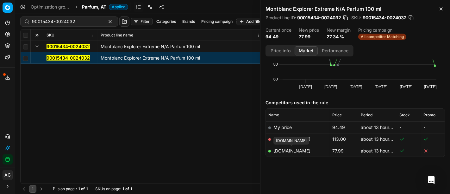
click at [297, 151] on link "parfumdreams.at" at bounding box center [291, 150] width 37 height 5
click at [74, 23] on input "90015434-0024032" at bounding box center [66, 21] width 69 height 6
paste input "80075681-50"
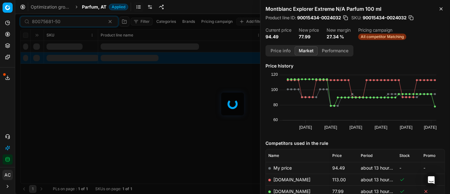
click at [35, 45] on div "80075681-50 Filter Categories Brands Pricing campaign Add filter Bulk update As…" at bounding box center [232, 104] width 435 height 180
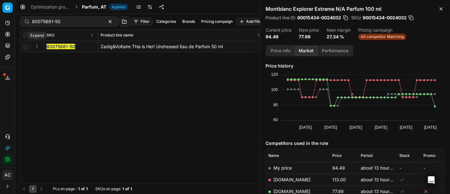
click at [35, 45] on button "Expand" at bounding box center [37, 46] width 8 height 8
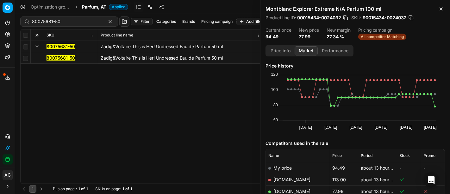
click at [51, 57] on mark "80075681-50" at bounding box center [60, 57] width 28 height 5
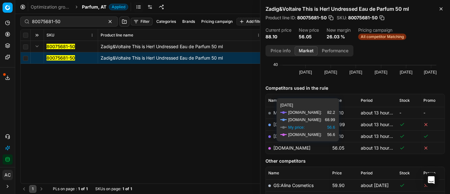
scroll to position [60, 0]
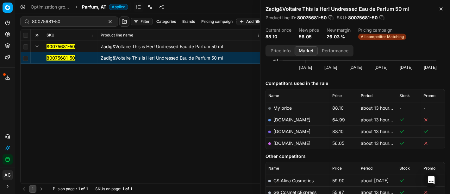
click at [290, 142] on link "parfumdreams.at" at bounding box center [291, 142] width 37 height 5
click at [182, 107] on div "80075681-50 Zadig&Voltaire This is Her! Undressed Eau de Parfum 50 ml 80075681-…" at bounding box center [233, 112] width 424 height 142
click at [288, 119] on link "douglas.at" at bounding box center [291, 119] width 37 height 5
click at [72, 19] on input "80075681-50" at bounding box center [66, 21] width 69 height 6
paste input "11261-0009194"
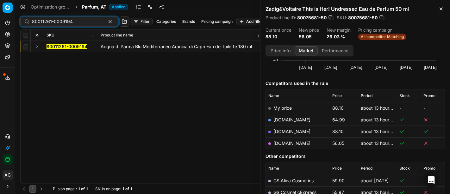
click at [35, 47] on button "Expand" at bounding box center [37, 46] width 8 height 8
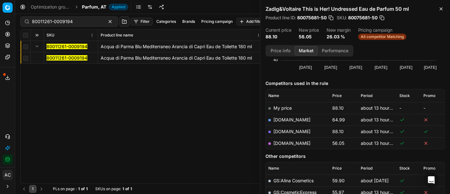
click at [68, 59] on mark "80011261-0009194" at bounding box center [66, 57] width 41 height 5
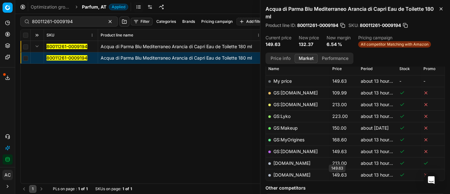
scroll to position [90, 0]
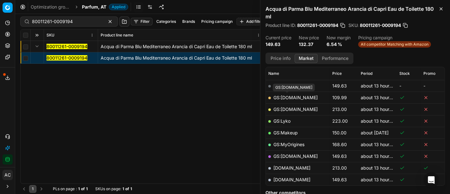
click at [295, 96] on link "GS:Deloox.at" at bounding box center [295, 97] width 44 height 5
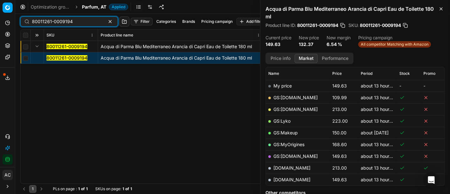
click at [79, 23] on input "80011261-0009194" at bounding box center [66, 21] width 69 height 6
paste input "67670-80"
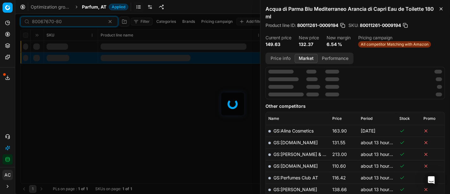
scroll to position [90, 0]
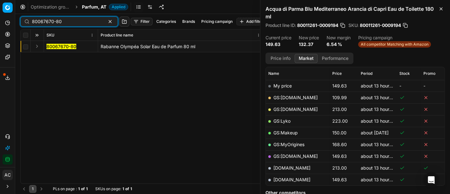
type input "80067670-80"
click at [36, 46] on button "Expand" at bounding box center [37, 46] width 8 height 8
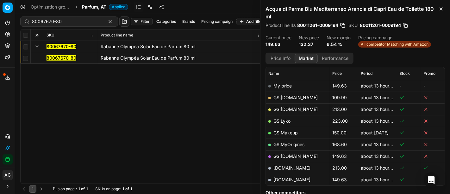
click at [59, 55] on mark "80067670-80" at bounding box center [61, 57] width 30 height 5
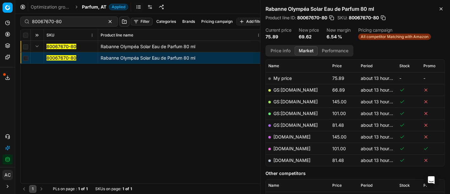
click at [296, 90] on link "GS:Deloox.at" at bounding box center [295, 89] width 44 height 5
click at [97, 6] on span "Parfum, AT" at bounding box center [94, 7] width 24 height 6
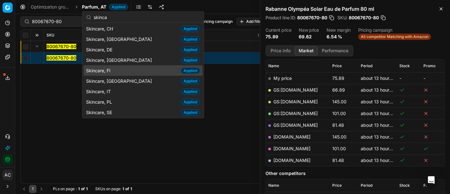
scroll to position [0, 0]
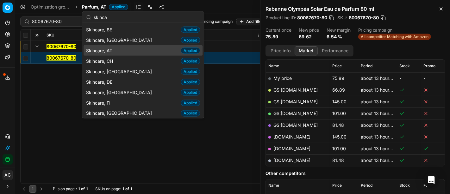
type input "skinca"
click at [117, 52] on div "Skincare, AT Applied" at bounding box center [142, 50] width 119 height 10
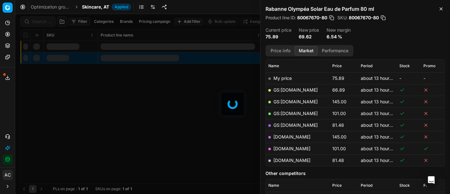
click at [39, 20] on div at bounding box center [232, 104] width 435 height 180
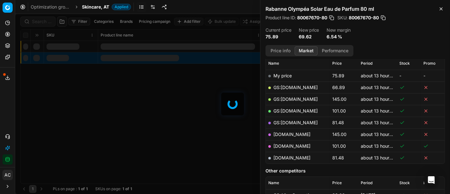
scroll to position [90, 0]
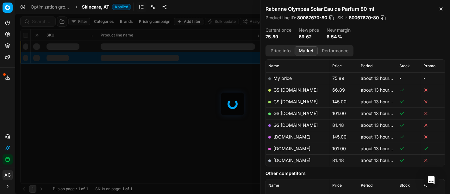
click at [39, 20] on div at bounding box center [232, 104] width 435 height 180
click at [39, 20] on div "Filter Categories Brands Pricing campaign Add filter Bulk update Assign SKU Pro…" at bounding box center [232, 104] width 435 height 180
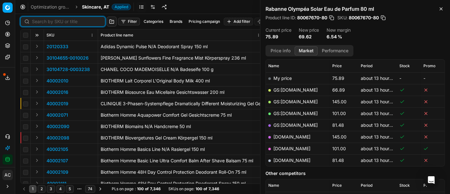
click at [39, 20] on input at bounding box center [66, 21] width 69 height 6
paste input "90002511-0003532"
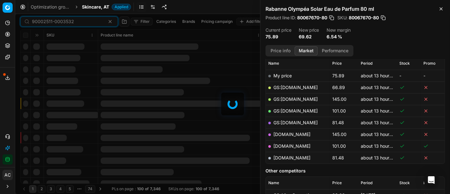
scroll to position [90, 0]
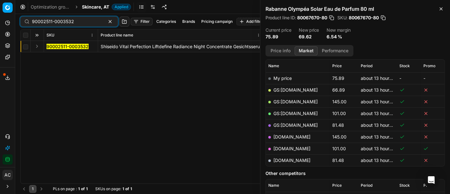
click at [38, 48] on button "Expand" at bounding box center [37, 46] width 8 height 8
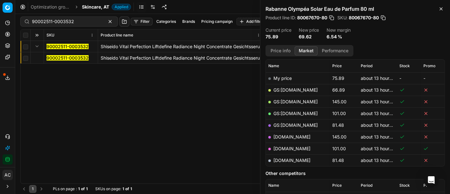
click at [51, 55] on mark "90002511-0003532" at bounding box center [67, 57] width 42 height 5
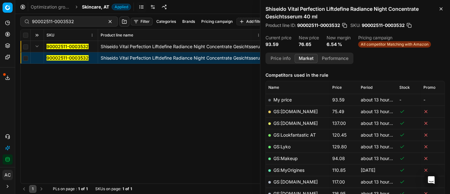
scroll to position [73, 0]
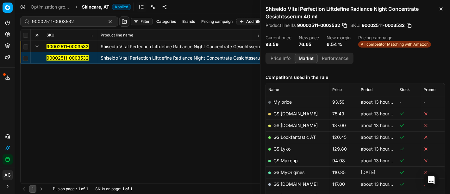
click at [296, 113] on link "GS:Deloox.at" at bounding box center [295, 113] width 44 height 5
click at [78, 23] on input "90002511-0003532" at bounding box center [66, 21] width 69 height 6
paste input "16518-002596"
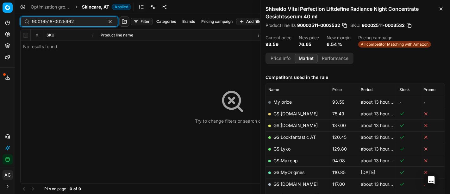
type input "90016518-0025962"
click at [91, 4] on span "Skincare, AT" at bounding box center [95, 7] width 27 height 6
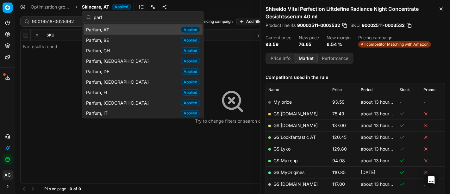
type input "parfu"
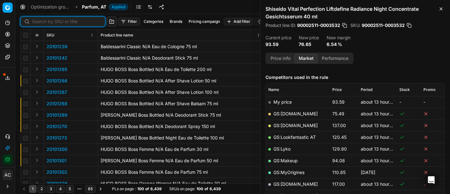
click at [44, 20] on input at bounding box center [66, 21] width 69 height 6
paste input "90016518-0025962"
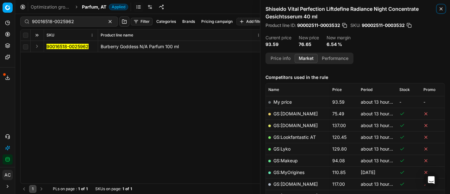
click at [440, 9] on icon "button" at bounding box center [440, 8] width 5 height 5
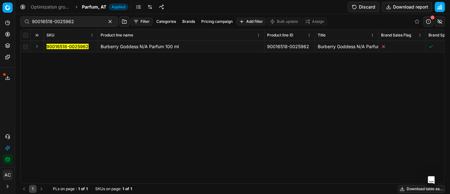
click at [36, 46] on button "Expand" at bounding box center [37, 46] width 8 height 8
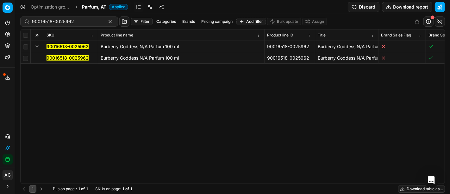
click at [73, 59] on mark "90016518-0025962" at bounding box center [67, 57] width 42 height 5
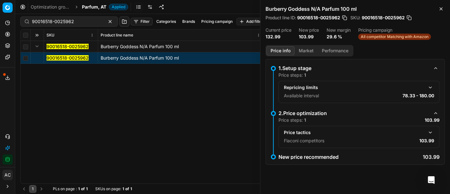
click at [432, 132] on button "button" at bounding box center [430, 132] width 8 height 8
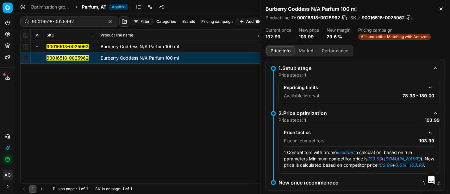
click at [19, 98] on div "90016518-0025962 Filter Categories Brands Pricing campaign Add filter Bulk upda…" at bounding box center [232, 104] width 435 height 180
click at [303, 53] on button "Market" at bounding box center [305, 50] width 23 height 9
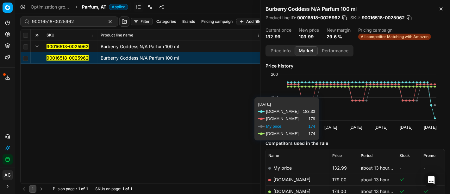
scroll to position [52, 0]
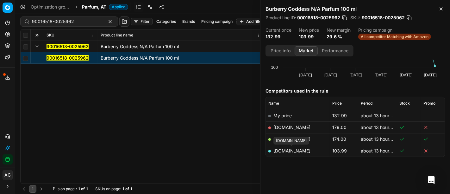
click at [298, 149] on link "parfumdreams.at" at bounding box center [291, 150] width 37 height 5
click at [53, 24] on input "90016518-0025962" at bounding box center [66, 21] width 69 height 6
paste input "30102864-0002341"
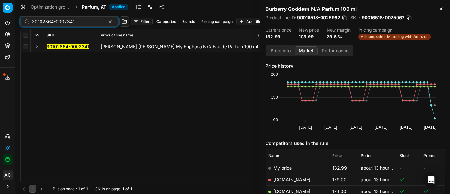
click at [35, 46] on button "Expand" at bounding box center [37, 46] width 8 height 8
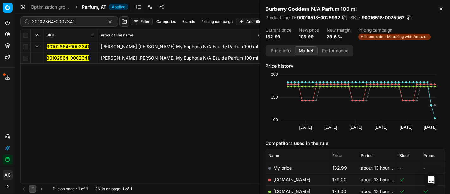
click at [51, 55] on mark "30102864-0002341" at bounding box center [67, 57] width 43 height 5
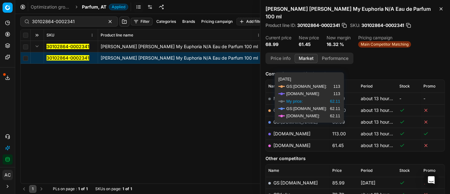
scroll to position [77, 0]
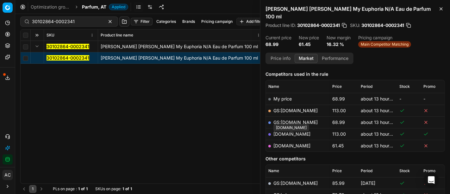
click at [300, 143] on link "parfumdreams.at" at bounding box center [291, 145] width 37 height 5
click at [77, 25] on div "30102864-0002341" at bounding box center [69, 21] width 98 height 10
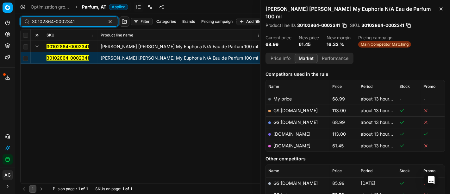
paste input "90017111-0026898"
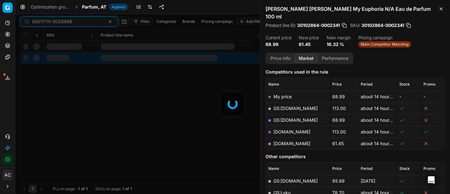
scroll to position [77, 0]
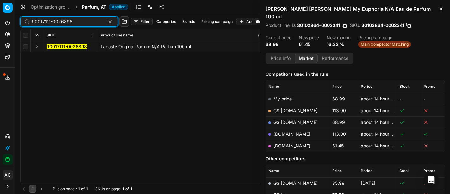
type input "90017111-0026898"
click at [35, 48] on button "Expand" at bounding box center [37, 46] width 8 height 8
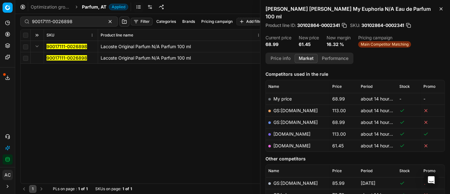
click at [67, 59] on mark "90017111-0026898" at bounding box center [66, 57] width 40 height 5
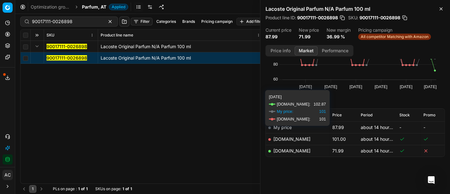
scroll to position [40, 0]
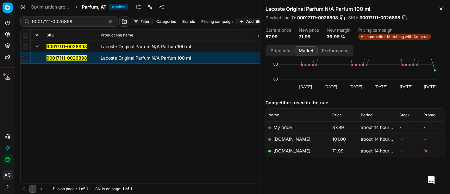
click at [292, 149] on link "parfumdreams.at" at bounding box center [291, 150] width 37 height 5
click at [87, 9] on span "Parfum, AT" at bounding box center [94, 7] width 24 height 6
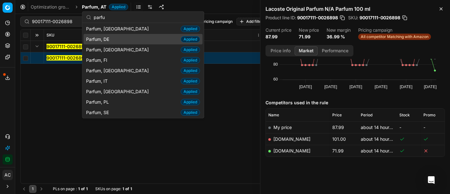
scroll to position [32, 0]
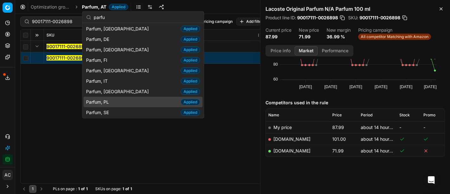
type input "parfu"
click at [115, 99] on div "Parfum, PL Applied" at bounding box center [142, 101] width 119 height 10
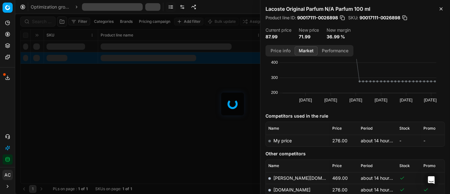
scroll to position [40, 0]
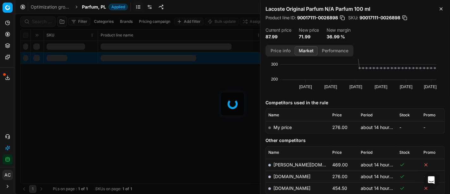
click at [45, 23] on div at bounding box center [232, 104] width 435 height 180
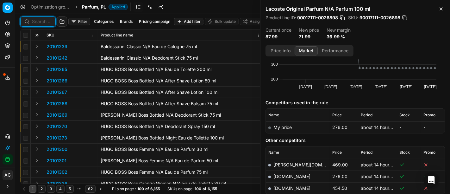
click at [45, 23] on input at bounding box center [42, 21] width 20 height 6
paste input "80052530-125"
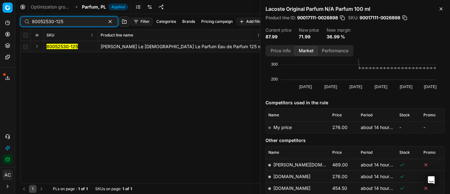
type input "80052530-125"
click at [37, 47] on button "Expand" at bounding box center [37, 46] width 8 height 8
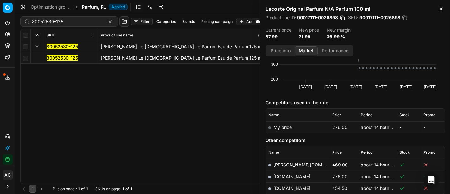
click at [54, 56] on mark "80052530-125" at bounding box center [61, 57] width 31 height 5
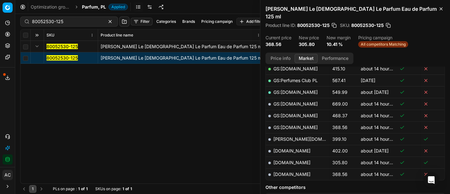
scroll to position [154, 0]
click at [288, 159] on link "[DOMAIN_NAME]" at bounding box center [291, 161] width 37 height 5
click at [7, 138] on icon at bounding box center [7, 136] width 5 height 5
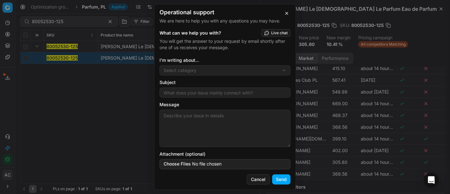
click at [203, 69] on div "Operational support We are here to help you with any questions you may have. Wh…" at bounding box center [225, 97] width 450 height 194
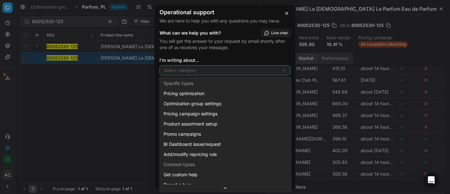
scroll to position [17, 0]
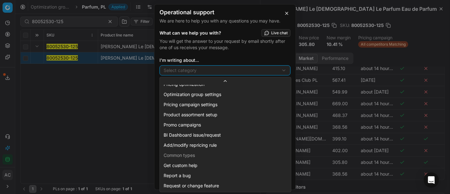
select select "241"
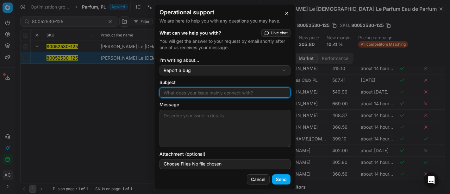
click at [191, 95] on input "Subject" at bounding box center [224, 92] width 125 height 9
type input "wrong size match"
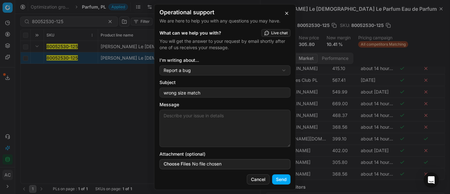
type textarea "v"
paste textarea "80052530-125"
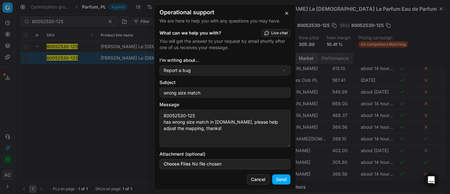
type textarea "80052530-125 has wrong size match in notino.pl, please help adjust the mapping,…"
click at [282, 181] on button "Send" at bounding box center [281, 179] width 18 height 10
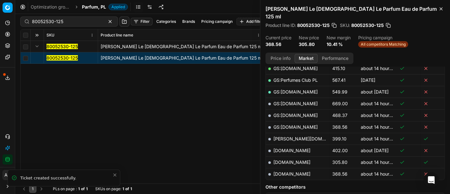
click at [108, 139] on div "Operational support We are here to help you with any questions you may have. Ti…" at bounding box center [225, 97] width 450 height 194
click at [301, 171] on link "[DOMAIN_NAME]" at bounding box center [291, 173] width 37 height 5
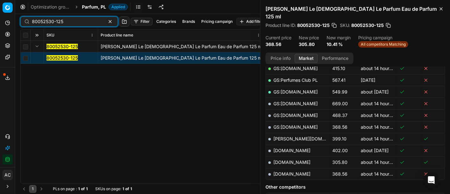
click at [71, 22] on input "80052530-125" at bounding box center [66, 21] width 69 height 6
paste input "90012463-0019604"
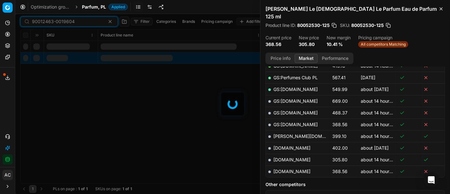
scroll to position [154, 0]
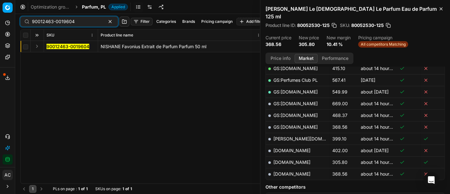
click at [36, 46] on button "Expand" at bounding box center [37, 46] width 8 height 8
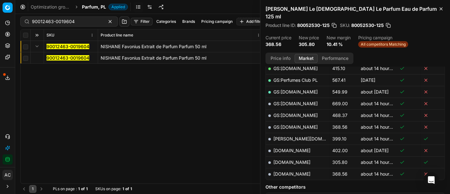
click at [59, 55] on mark "90012463-0019604" at bounding box center [67, 57] width 43 height 5
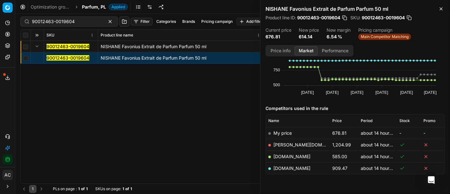
scroll to position [40, 0]
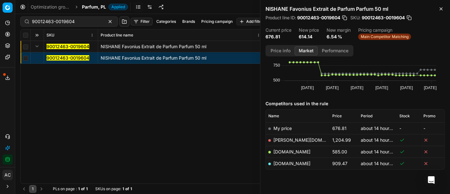
click at [287, 149] on link "[DOMAIN_NAME]" at bounding box center [291, 151] width 37 height 5
click at [81, 25] on div "90012463-0019604" at bounding box center [69, 21] width 98 height 10
paste input "80071867-100"
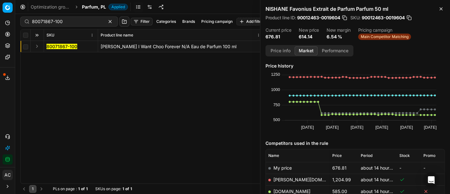
click at [37, 47] on button "Expand" at bounding box center [37, 46] width 8 height 8
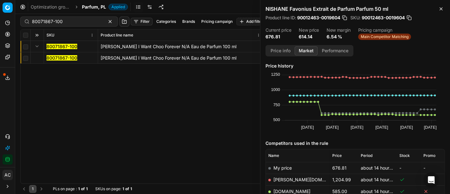
click at [58, 59] on mark "80071867-100" at bounding box center [61, 57] width 31 height 5
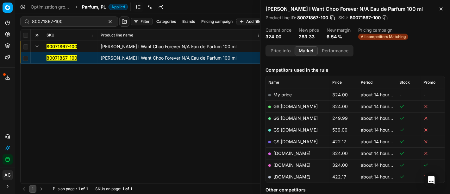
scroll to position [73, 0]
click at [281, 52] on button "Price info" at bounding box center [280, 50] width 28 height 9
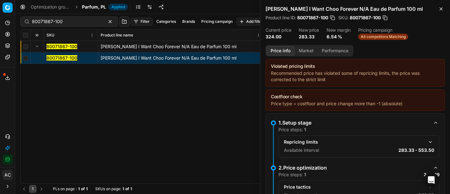
scroll to position [52, 0]
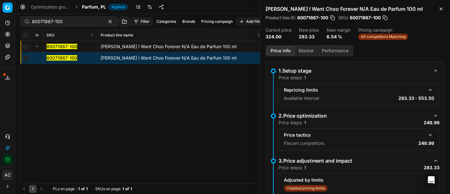
click at [426, 136] on button "button" at bounding box center [430, 135] width 8 height 8
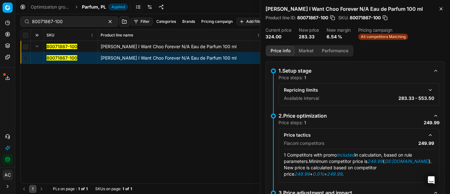
click at [300, 52] on button "Market" at bounding box center [305, 50] width 23 height 9
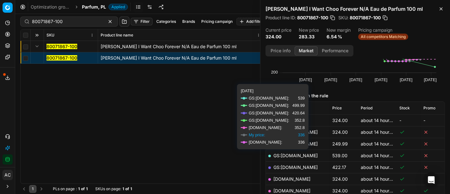
scroll to position [48, 0]
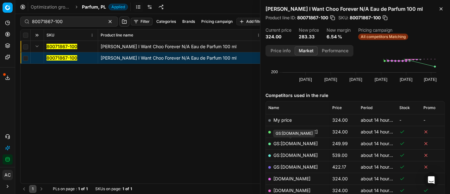
click at [300, 141] on link "GS:[DOMAIN_NAME]" at bounding box center [295, 142] width 44 height 5
click at [79, 19] on input "80071867-100" at bounding box center [66, 21] width 69 height 6
paste input "30593"
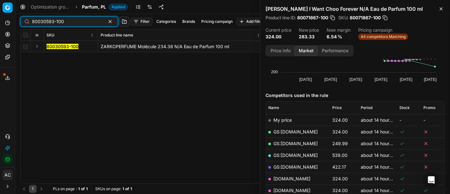
type input "80030593-100"
click at [38, 46] on button "Expand" at bounding box center [37, 46] width 8 height 8
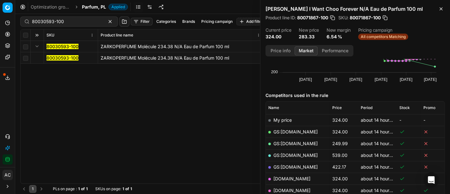
click at [61, 60] on mark "80030593-100" at bounding box center [62, 57] width 32 height 5
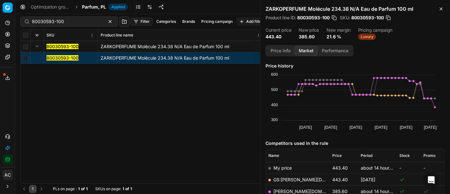
scroll to position [48, 0]
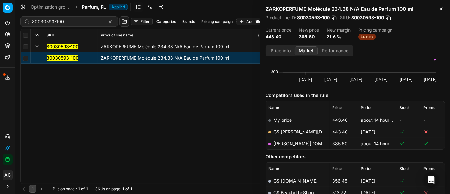
click at [290, 144] on link "[PERSON_NAME][DOMAIN_NAME]" at bounding box center [309, 142] width 73 height 5
click at [72, 24] on input "80030593-100" at bounding box center [66, 21] width 69 height 6
paste input "90007634-001172"
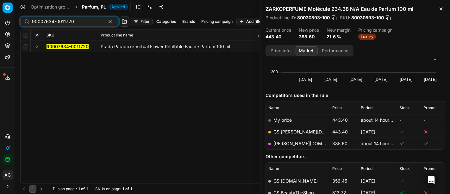
click at [33, 46] on button "Expand" at bounding box center [37, 46] width 8 height 8
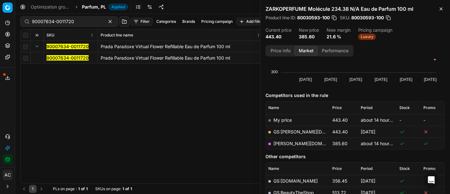
click at [56, 57] on mark "90007634-0011720" at bounding box center [67, 57] width 42 height 5
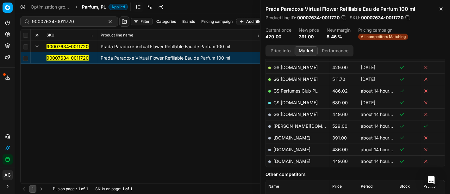
scroll to position [135, 0]
click at [284, 136] on link "[DOMAIN_NAME]" at bounding box center [291, 137] width 37 height 5
click at [72, 23] on input "90007634-0011720" at bounding box center [66, 21] width 69 height 6
paste input "0848-0001089"
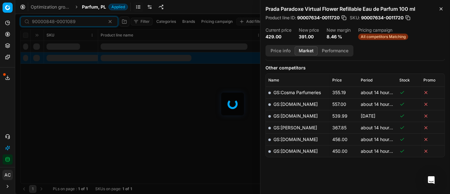
scroll to position [135, 0]
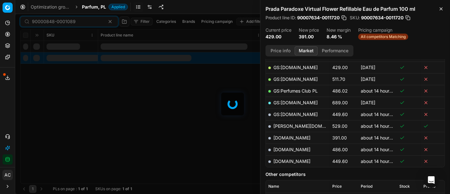
click at [37, 48] on div "90000848-0001089 Filter Categories Brands Pricing campaign Add filter Bulk upda…" at bounding box center [232, 104] width 435 height 180
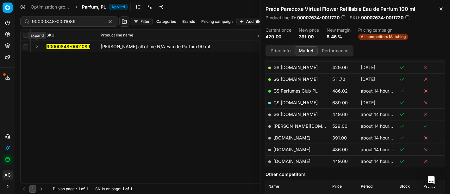
click at [37, 48] on button "Expand" at bounding box center [37, 46] width 8 height 8
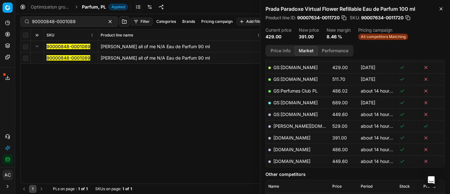
click at [56, 55] on mark "90000848-0001089" at bounding box center [68, 57] width 44 height 5
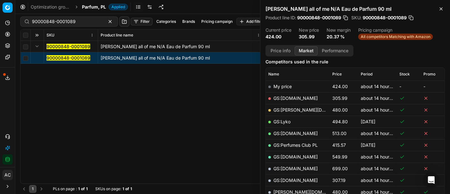
scroll to position [81, 0]
click at [294, 95] on link "GS:[DOMAIN_NAME]" at bounding box center [295, 97] width 44 height 5
click at [80, 21] on input "90000848-0001089" at bounding box center [66, 21] width 69 height 6
paste input "15025-002352"
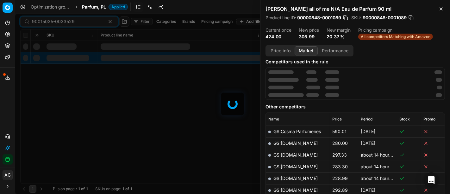
scroll to position [81, 0]
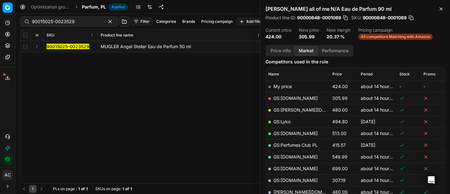
click at [38, 47] on button "Expand" at bounding box center [37, 46] width 8 height 8
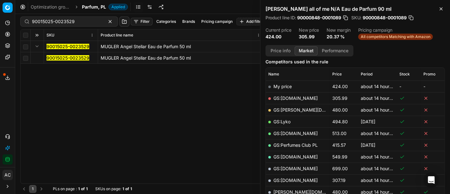
click at [59, 57] on mark "90015025-0023529" at bounding box center [67, 57] width 43 height 5
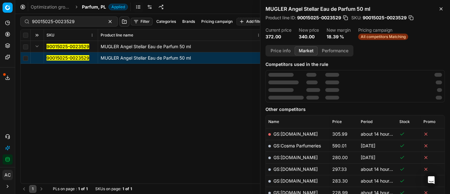
scroll to position [64, 0]
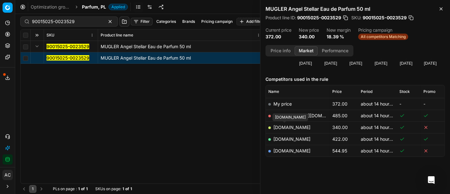
click at [293, 126] on link "[DOMAIN_NAME]" at bounding box center [291, 126] width 37 height 5
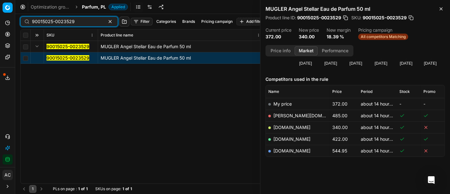
click at [75, 18] on input "90015025-0023529" at bounding box center [66, 21] width 69 height 6
paste input "80036067-100"
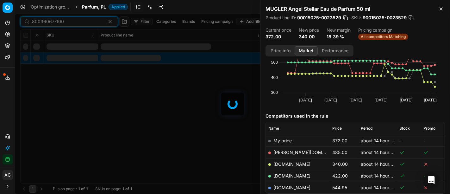
scroll to position [64, 0]
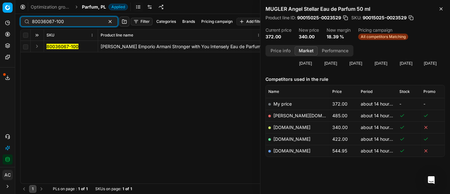
type input "80036067-100"
click at [37, 46] on button "Expand" at bounding box center [37, 46] width 8 height 8
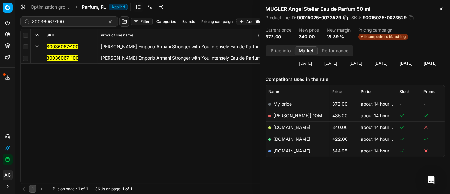
click at [59, 57] on mark "80036067-100" at bounding box center [62, 57] width 32 height 5
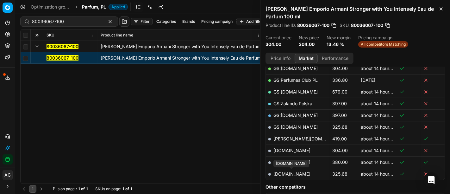
scroll to position [130, 0]
click at [298, 175] on link "[DOMAIN_NAME]" at bounding box center [291, 173] width 37 height 5
click at [336, 185] on h5 "Other competitors" at bounding box center [354, 187] width 179 height 6
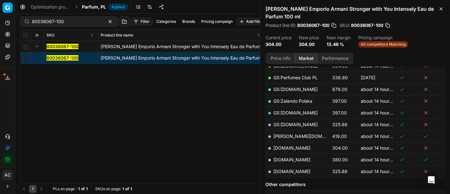
scroll to position [133, 0]
click at [226, 146] on div "80036067-100 [PERSON_NAME] Emporio Armani Stronger with You Intensely Eau de Pa…" at bounding box center [233, 112] width 424 height 142
click at [152, 93] on div "80036067-100 [PERSON_NAME] Emporio Armani Stronger with You Intensely Eau de Pa…" at bounding box center [233, 112] width 424 height 142
click at [57, 24] on input "80036067-100" at bounding box center [66, 21] width 69 height 6
click at [99, 6] on span "Parfum, PL" at bounding box center [94, 7] width 24 height 6
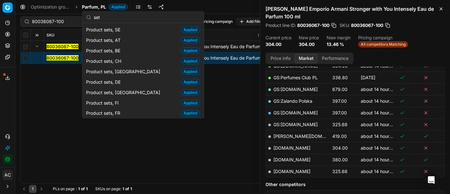
scroll to position [0, 0]
type input "set"
click at [124, 62] on div "Product sets, CH Applied" at bounding box center [142, 61] width 119 height 10
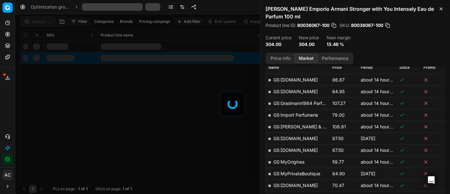
click at [46, 24] on div at bounding box center [232, 104] width 435 height 180
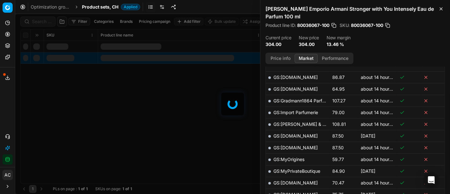
scroll to position [133, 0]
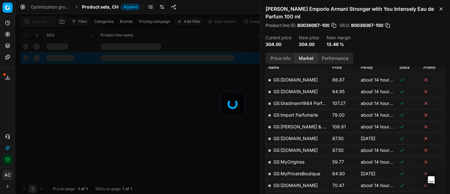
click at [42, 21] on div at bounding box center [232, 104] width 435 height 180
click at [42, 21] on div "Filter Categories Brands Pricing campaign Add filter Bulk update Assign SKU Pro…" at bounding box center [232, 104] width 435 height 180
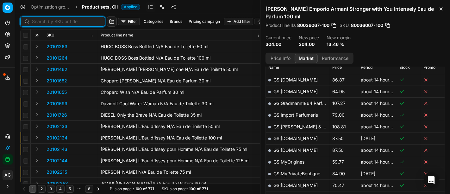
click at [42, 21] on input at bounding box center [66, 21] width 69 height 6
paste input "90017319-0027176"
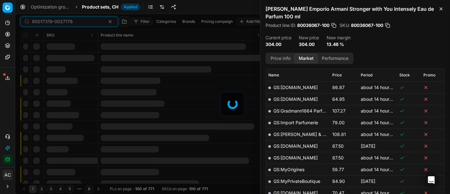
scroll to position [133, 0]
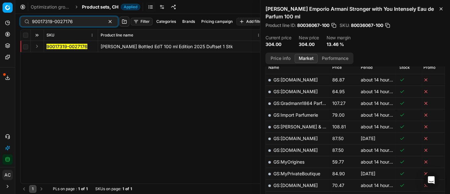
click at [36, 47] on button "Expand" at bounding box center [37, 46] width 8 height 8
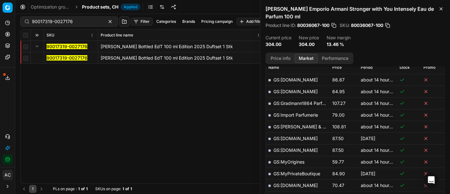
click at [58, 58] on mark "90017319-0027176" at bounding box center [66, 57] width 41 height 5
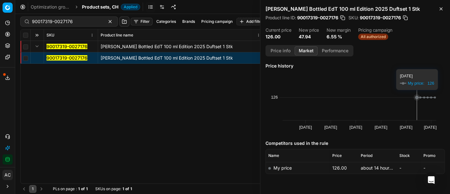
scroll to position [17, 0]
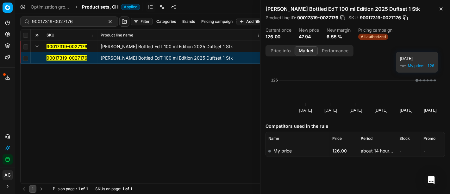
click at [280, 45] on div "Price info Market Performance" at bounding box center [309, 50] width 88 height 11
click at [281, 51] on button "Price info" at bounding box center [280, 50] width 28 height 9
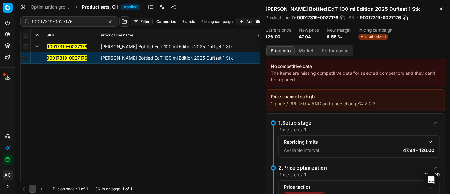
scroll to position [108, 0]
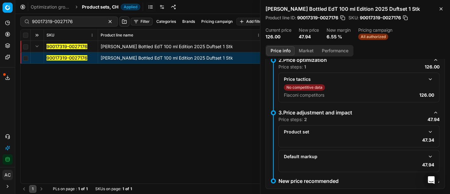
click at [426, 130] on button "button" at bounding box center [430, 132] width 8 height 8
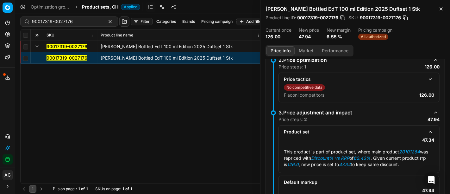
scroll to position [142, 0]
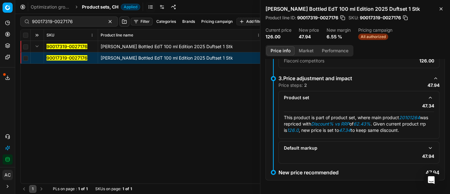
click at [426, 148] on button "button" at bounding box center [430, 148] width 8 height 8
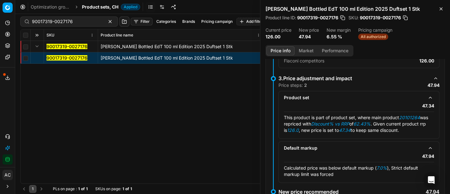
scroll to position [161, 0]
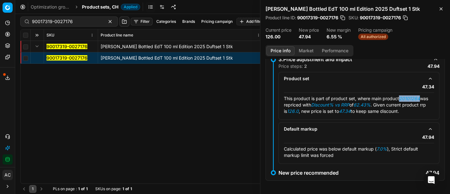
drag, startPoint x: 401, startPoint y: 96, endPoint x: 422, endPoint y: 97, distance: 21.5
click at [422, 97] on div "This product is part of product set, where main product 20101264 was repriced w…" at bounding box center [359, 104] width 150 height 19
copy em "20101264"
click at [59, 23] on input "90017319-0027176" at bounding box center [66, 21] width 69 height 6
paste input "20101264"
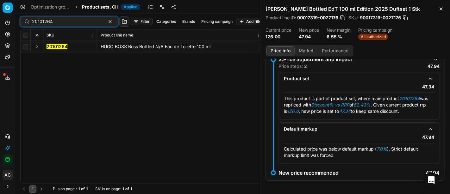
click at [35, 46] on button "Expand" at bounding box center [37, 46] width 8 height 8
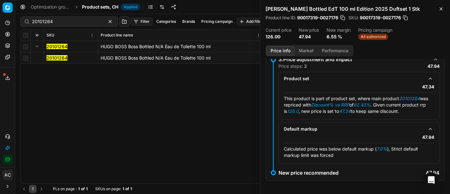
click at [51, 56] on mark "20101264" at bounding box center [56, 57] width 21 height 5
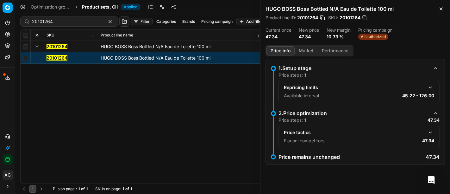
click at [429, 132] on button "button" at bounding box center [430, 132] width 8 height 8
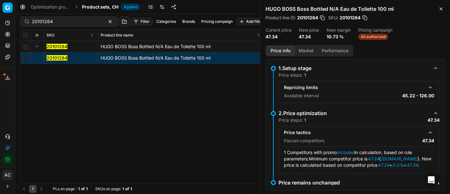
click at [301, 51] on button "Market" at bounding box center [305, 50] width 23 height 9
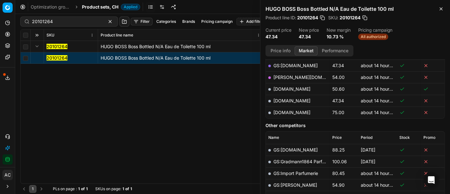
scroll to position [161, 0]
click at [300, 99] on link "[DOMAIN_NAME]" at bounding box center [291, 100] width 37 height 5
click at [156, 150] on div "20101264 [PERSON_NAME] Boss Bottled N/A Eau de Toilette 100 ml 20101264 HUGO BO…" at bounding box center [233, 112] width 424 height 142
click at [86, 22] on input "20101264" at bounding box center [66, 21] width 69 height 6
paste input "90000860-0001105"
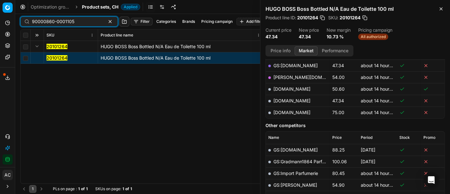
type input "90000860-0001105"
click at [96, 5] on span "Product sets, CH" at bounding box center [100, 7] width 36 height 6
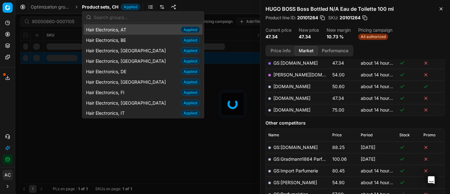
scroll to position [161, 0]
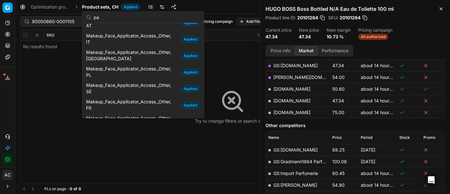
type input "p"
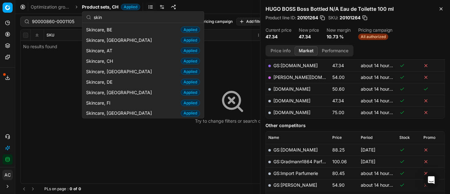
scroll to position [0, 0]
type input "skin"
click at [119, 59] on div "Skincare, CH Applied" at bounding box center [142, 60] width 119 height 10
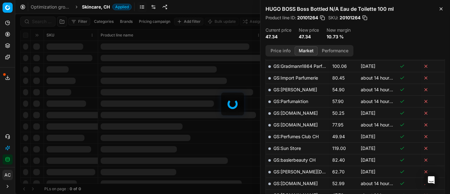
click at [36, 22] on div at bounding box center [232, 104] width 435 height 180
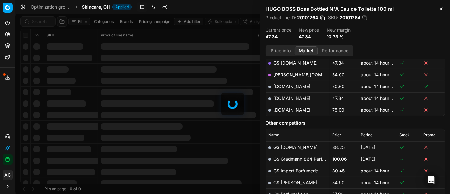
scroll to position [161, 0]
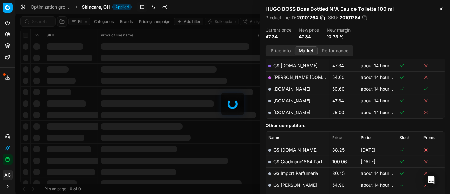
click at [36, 22] on div at bounding box center [232, 104] width 435 height 180
click at [36, 22] on div "Filter Categories Brands Pricing campaign Add filter Bulk update Assign SKU Pro…" at bounding box center [232, 104] width 435 height 180
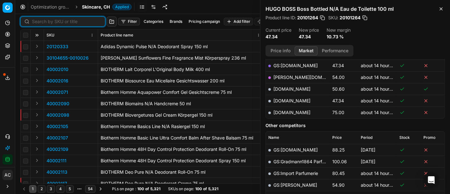
click at [36, 22] on input at bounding box center [66, 21] width 69 height 6
paste input "90000860-0001105"
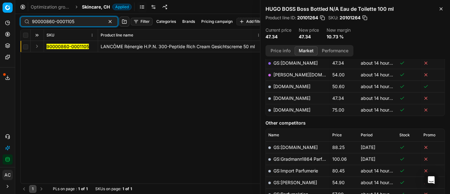
scroll to position [161, 0]
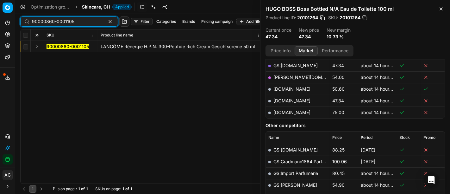
type input "90000860-0001105"
click at [34, 45] on button "Expand" at bounding box center [37, 46] width 8 height 8
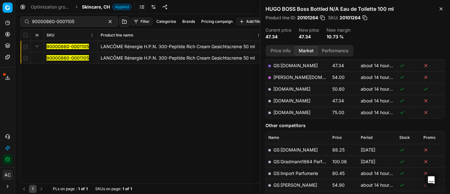
click at [58, 57] on mark "90000860-0001105" at bounding box center [67, 57] width 42 height 5
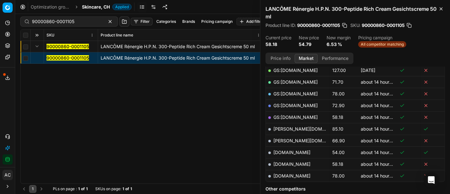
scroll to position [127, 0]
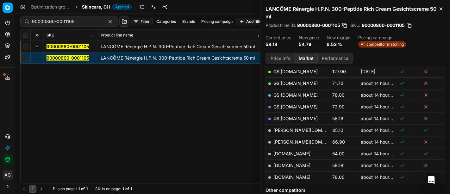
click at [285, 152] on link "[DOMAIN_NAME]" at bounding box center [291, 153] width 37 height 5
click at [159, 141] on div "90000860-0001105 LANCÔME Rénergie H.P.N. 300-Peptide Rich Cream Gesichtscreme 5…" at bounding box center [233, 112] width 424 height 142
click at [94, 9] on span "Skincare, CH" at bounding box center [96, 7] width 28 height 6
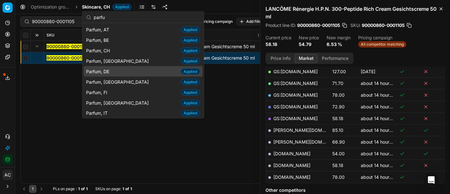
type input "parfu"
click at [110, 73] on span "Parfum, DE" at bounding box center [99, 71] width 26 height 6
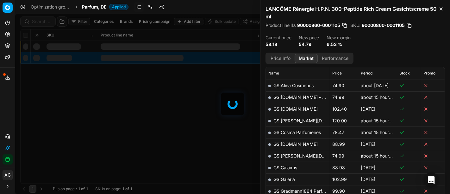
click at [50, 18] on div at bounding box center [232, 104] width 435 height 180
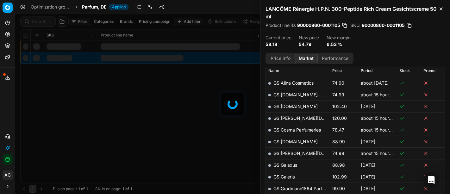
scroll to position [127, 0]
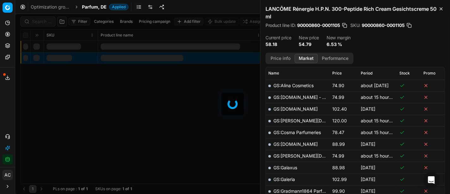
click at [41, 20] on div at bounding box center [232, 104] width 435 height 180
click at [41, 20] on div "Filter Categories Brands Pricing campaign Add filter Bulk update Assign SKU Pro…" at bounding box center [232, 104] width 435 height 180
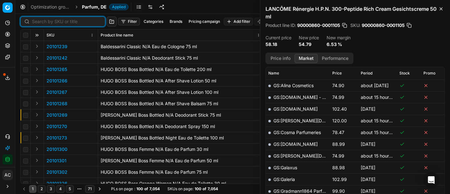
click at [41, 20] on input at bounding box center [66, 21] width 69 height 6
paste input "90006465-0009849"
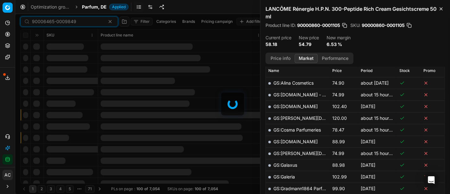
scroll to position [127, 0]
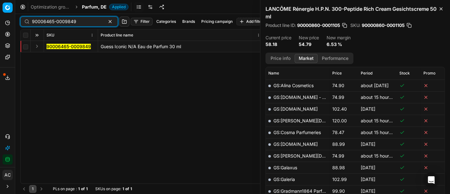
type input "90006465-0009849"
click at [36, 44] on button "Expand" at bounding box center [37, 46] width 8 height 8
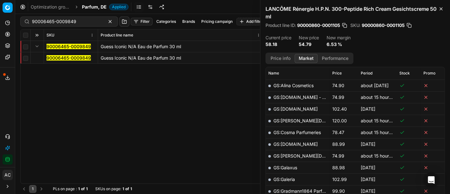
click at [59, 57] on mark "90006465-0009849" at bounding box center [68, 57] width 44 height 5
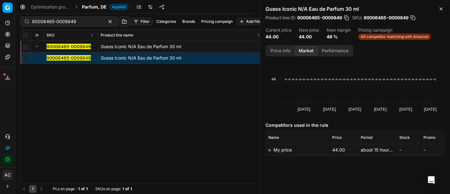
scroll to position [0, 0]
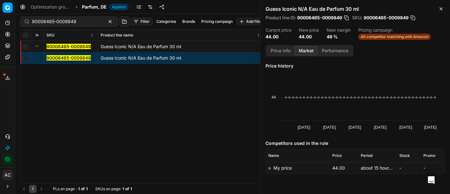
click at [277, 50] on button "Price info" at bounding box center [280, 50] width 28 height 9
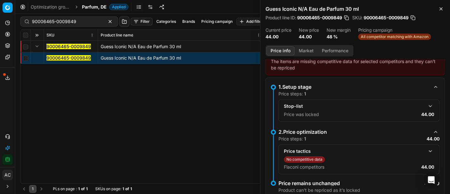
scroll to position [12, 0]
click at [426, 150] on button "button" at bounding box center [430, 150] width 8 height 8
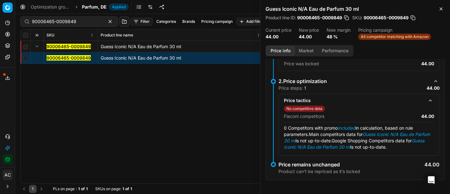
scroll to position [62, 0]
click at [305, 54] on button "Market" at bounding box center [305, 50] width 23 height 9
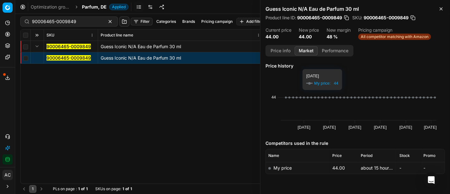
scroll to position [17, 0]
